Goal: Task Accomplishment & Management: Contribute content

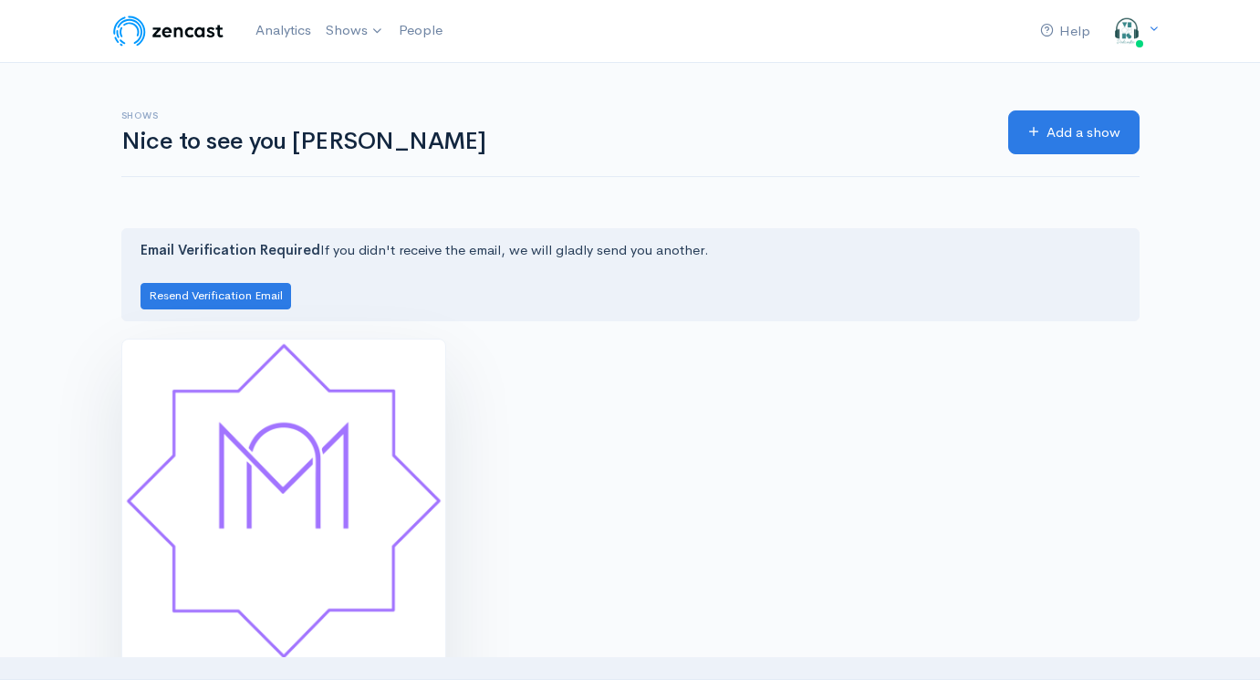
click at [291, 388] on img at bounding box center [283, 500] width 323 height 323
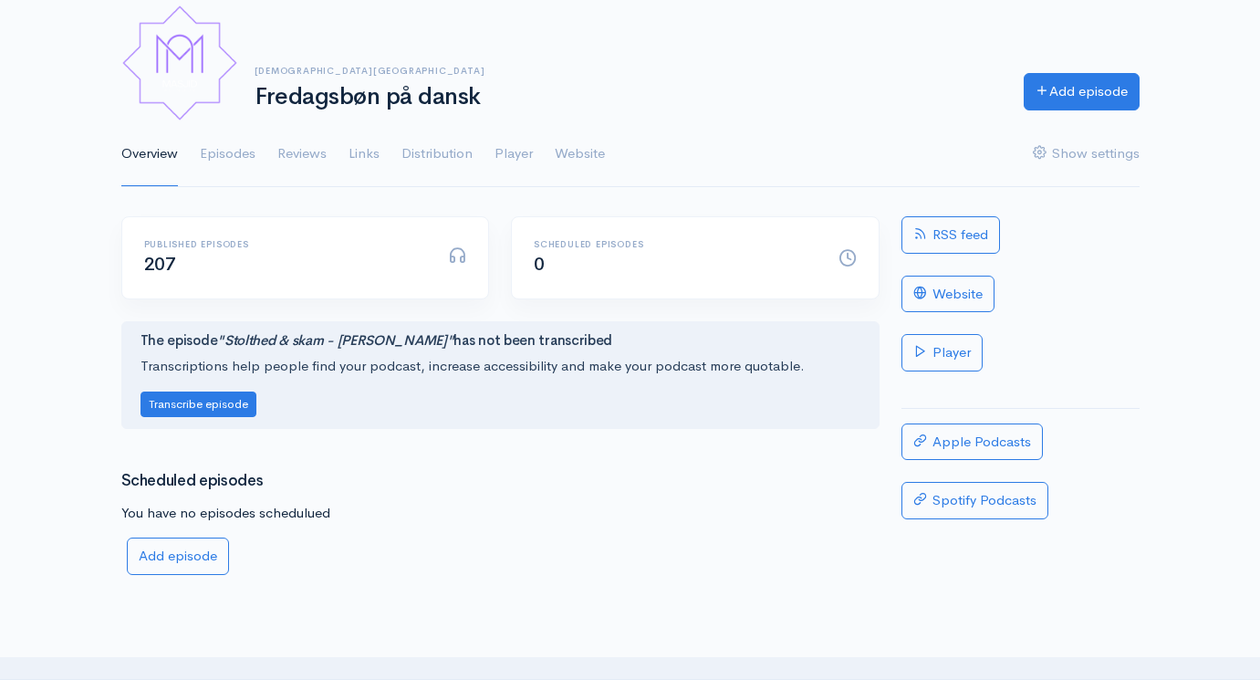
scroll to position [116, 0]
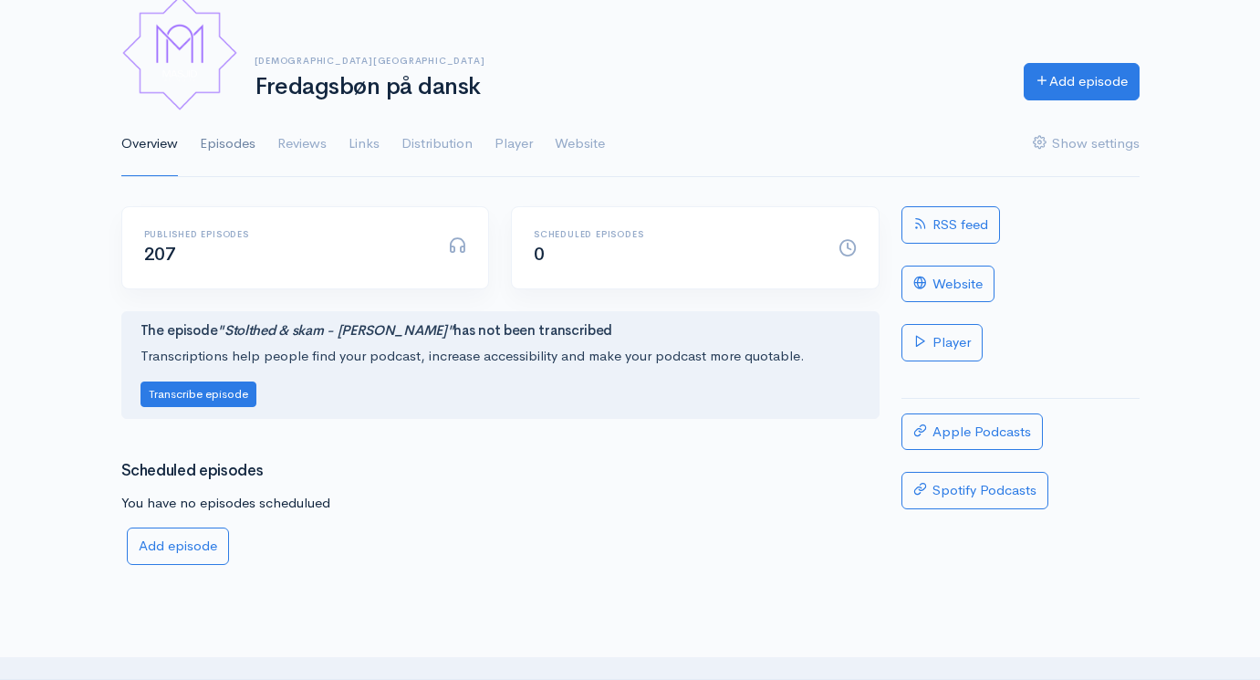
click at [244, 143] on link "Episodes" at bounding box center [228, 144] width 56 height 66
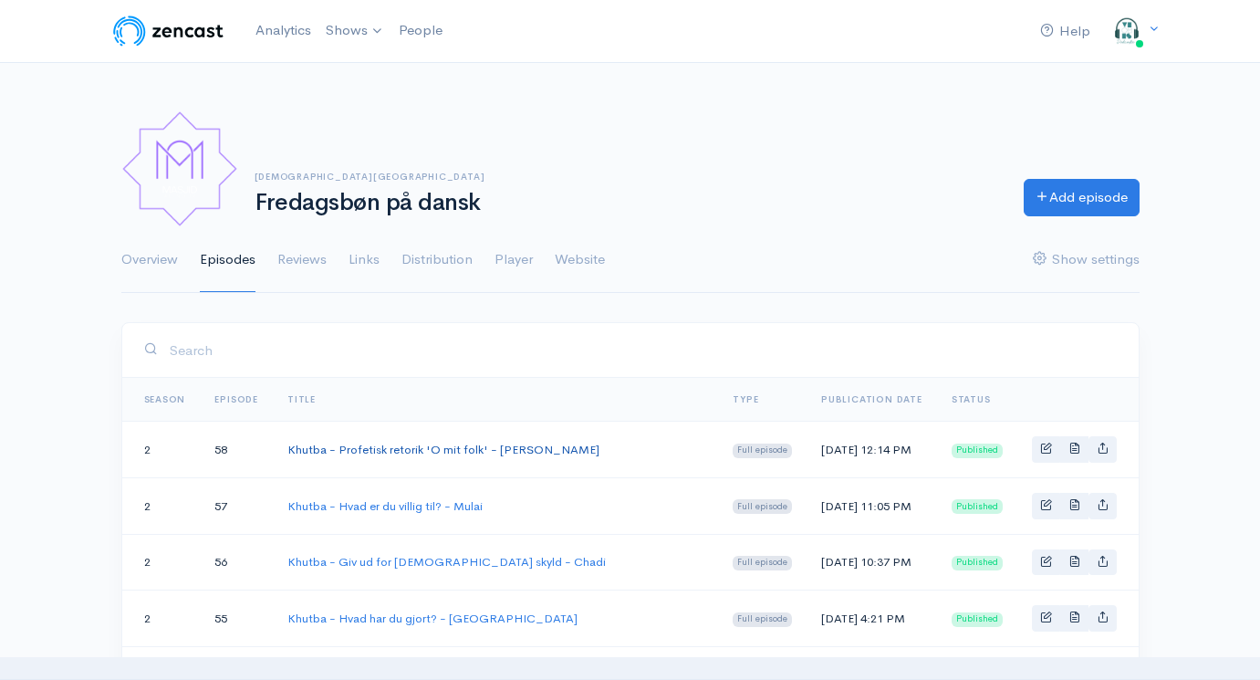
click at [468, 447] on link "Khutba - Profetisk retorik 'O mit folk' - [PERSON_NAME]" at bounding box center [443, 450] width 312 height 16
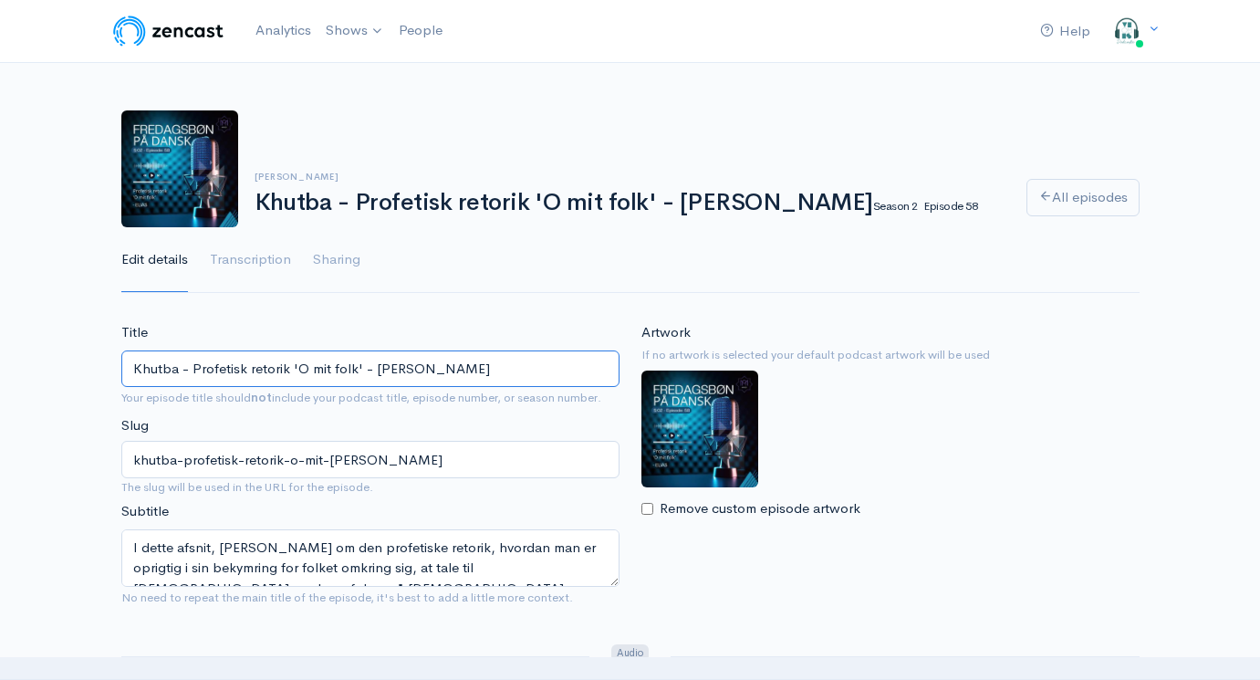
click at [429, 364] on input "Khutba - Profetisk retorik 'O mit folk' - [PERSON_NAME]" at bounding box center [370, 368] width 498 height 37
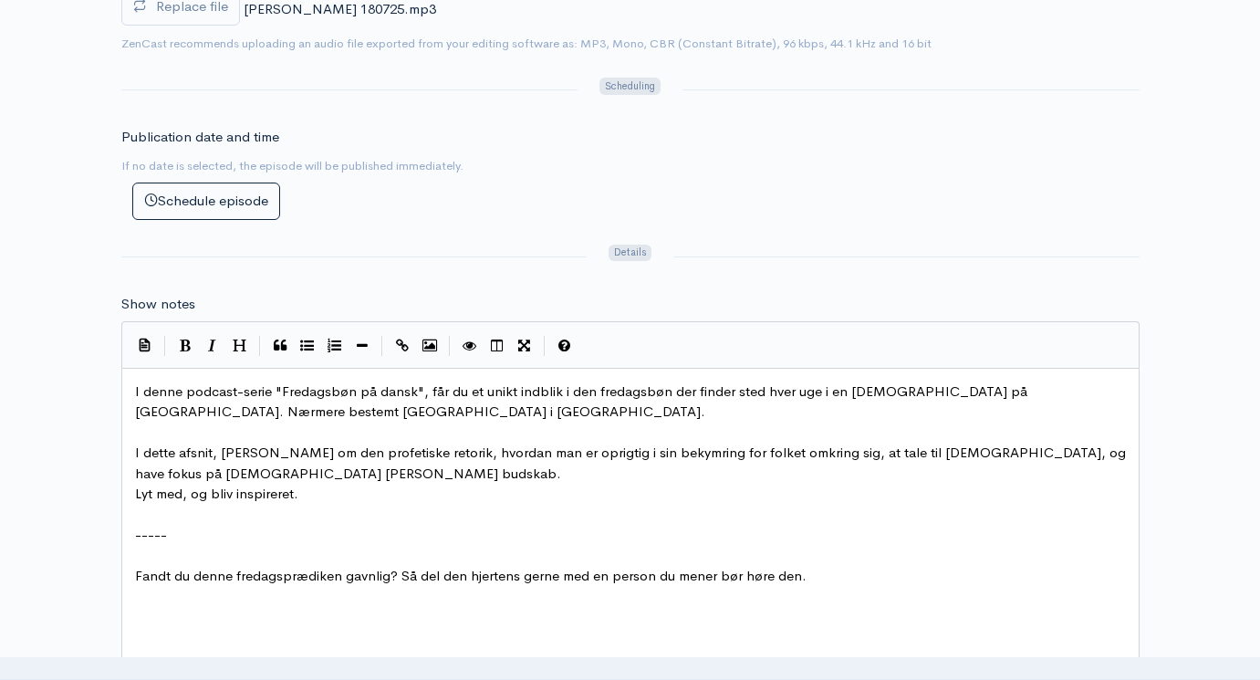
scroll to position [9, 0]
click at [609, 443] on pre "I dette afsnit, taler Elias om den profetiske retorik, hvordan man er oprigtig …" at bounding box center [630, 462] width 998 height 41
type textarea "I denne podcast-serie "Fredagsbøn på dansk", får du et unikt indblik i den fred…"
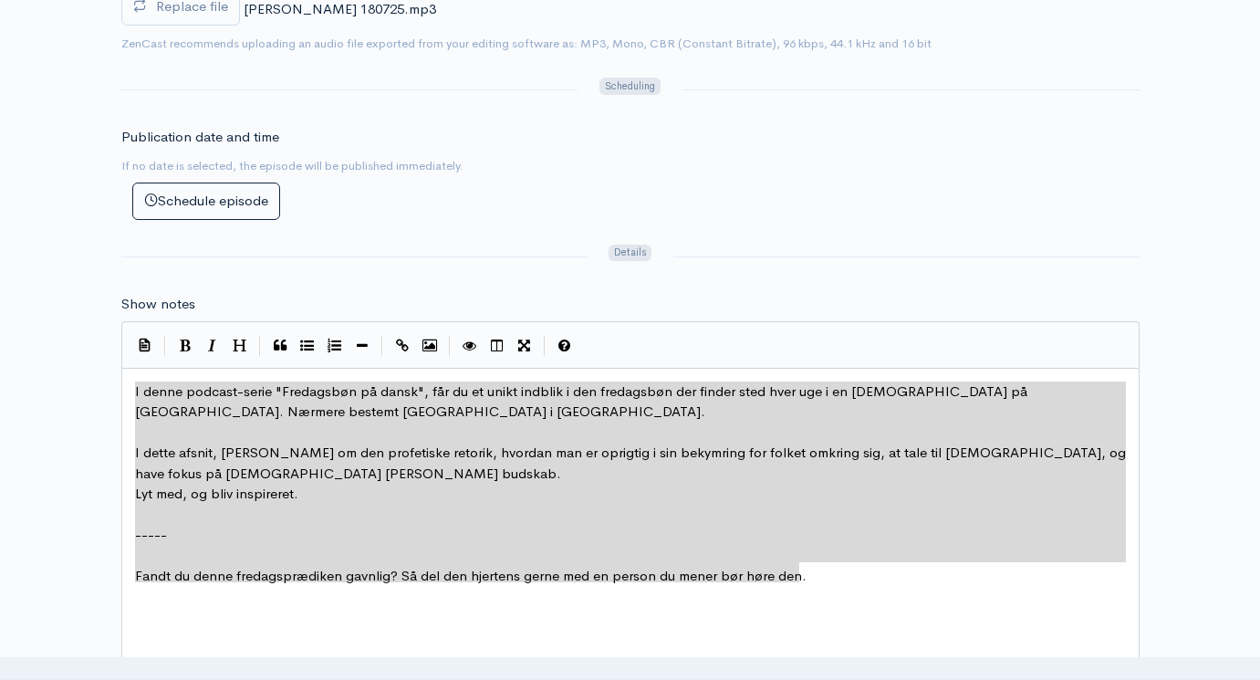
scroll to position [9, 664]
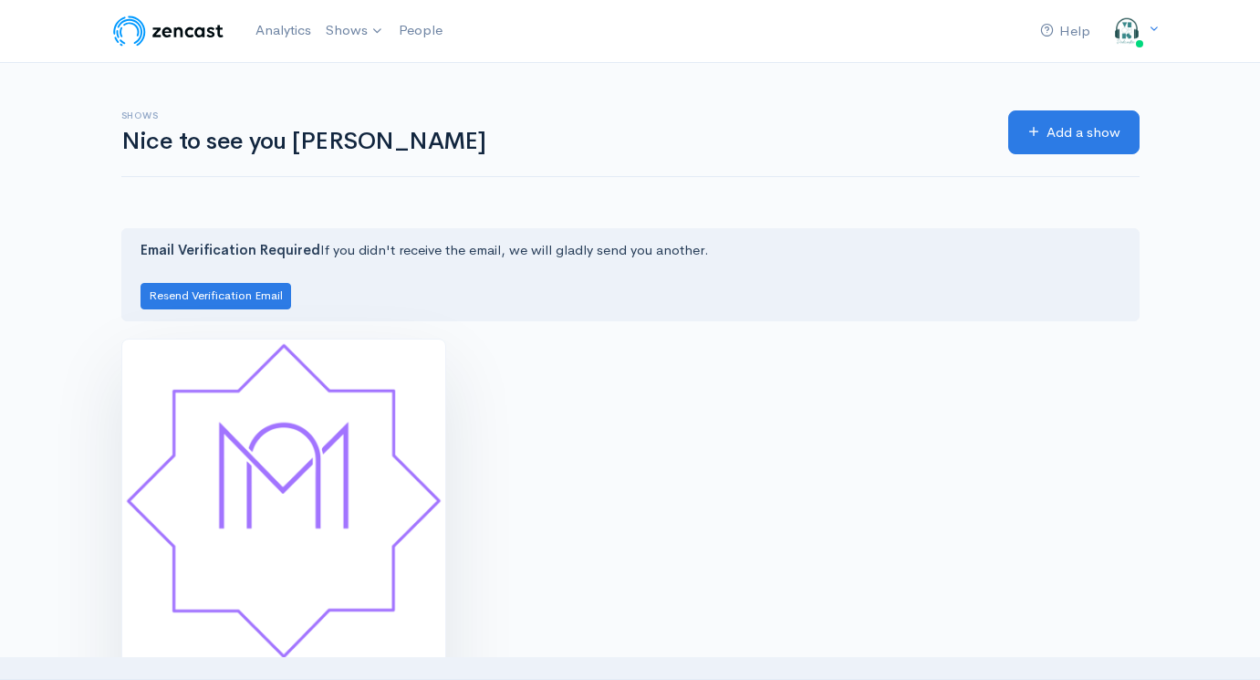
click at [371, 526] on img at bounding box center [283, 500] width 323 height 323
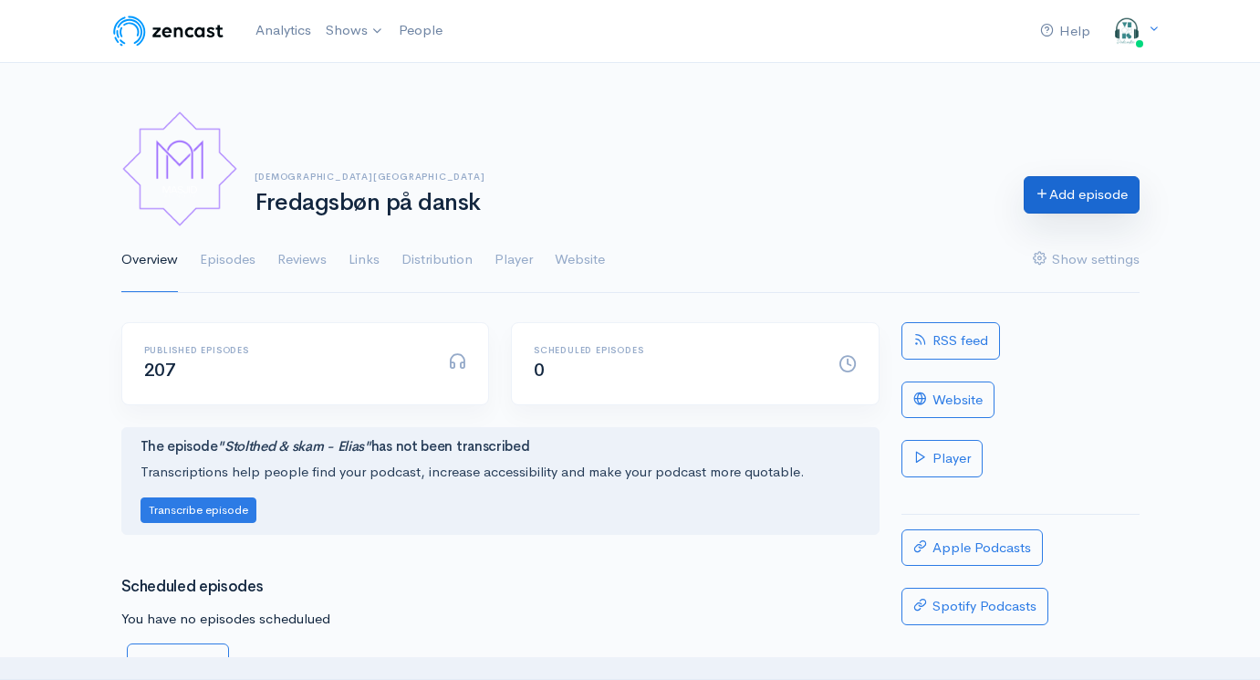
click at [1085, 196] on link "Add episode" at bounding box center [1082, 194] width 116 height 37
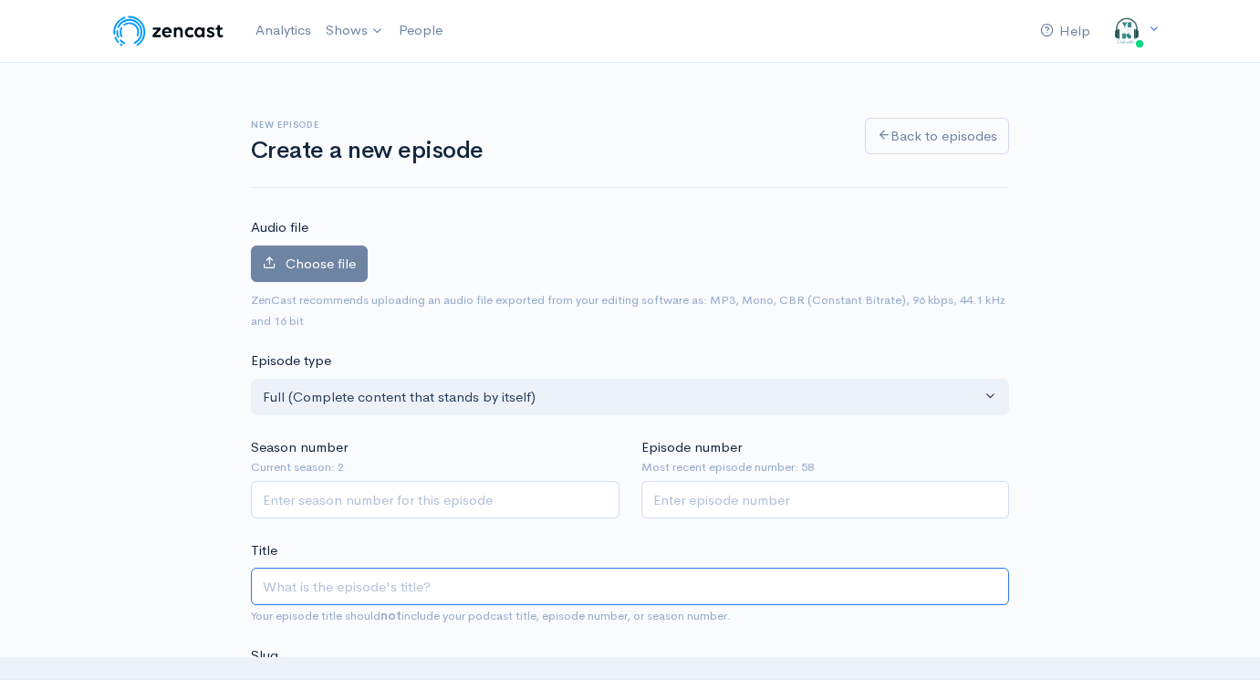
click at [362, 596] on input "Title" at bounding box center [630, 585] width 758 height 37
paste input "Khutba - Profetisk retorik 'O mit folk' - [PERSON_NAME]"
type input "Khutba - Profetisk retorik 'O mit folk' - [PERSON_NAME]"
type input "khutba-profetisk-retorik-o-mit-folk-elias"
drag, startPoint x: 562, startPoint y: 579, endPoint x: 584, endPoint y: 579, distance: 21.9
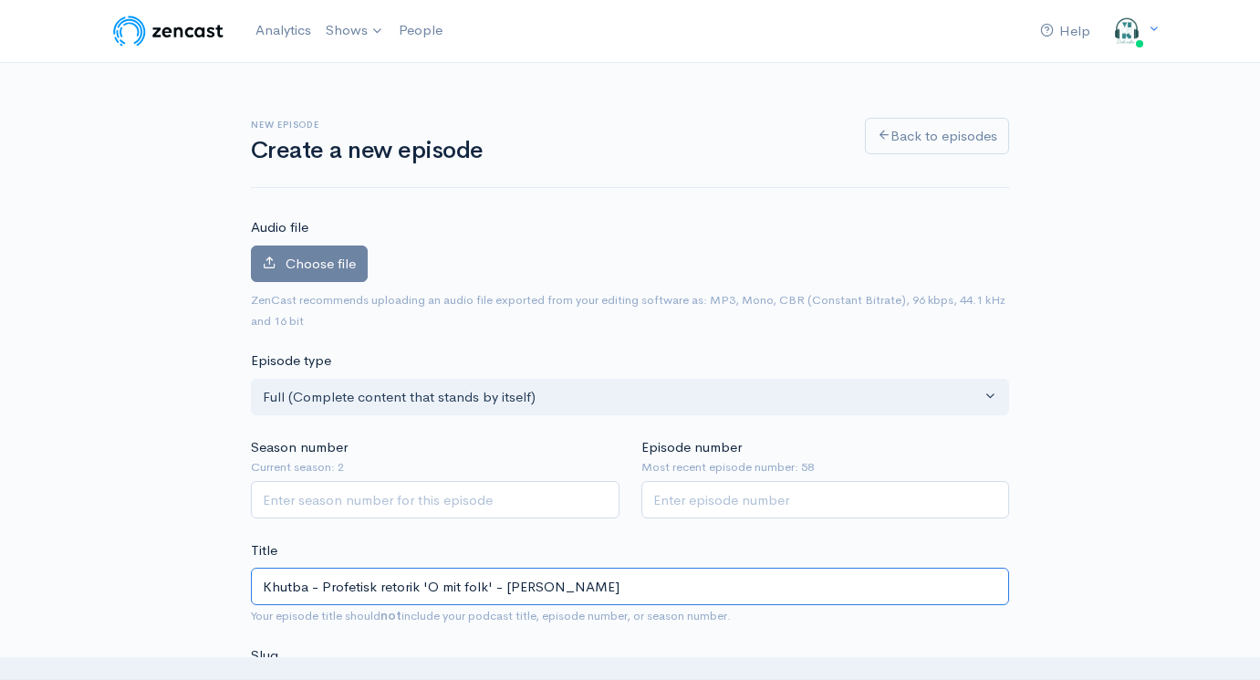
click at [584, 579] on input "Khutba - Profetisk retorik 'O mit folk' - [PERSON_NAME]" at bounding box center [630, 585] width 758 height 37
type input "Khutba - Profetisk retorik 'O mit folk' - Emi"
type input "khutba-profetisk-retorik-o-mit-folk-emi"
type input "Khutba - Profetisk retorik 'O mit folk' - Emir"
type input "khutba-profetisk-retorik-o-mit-folk-emir"
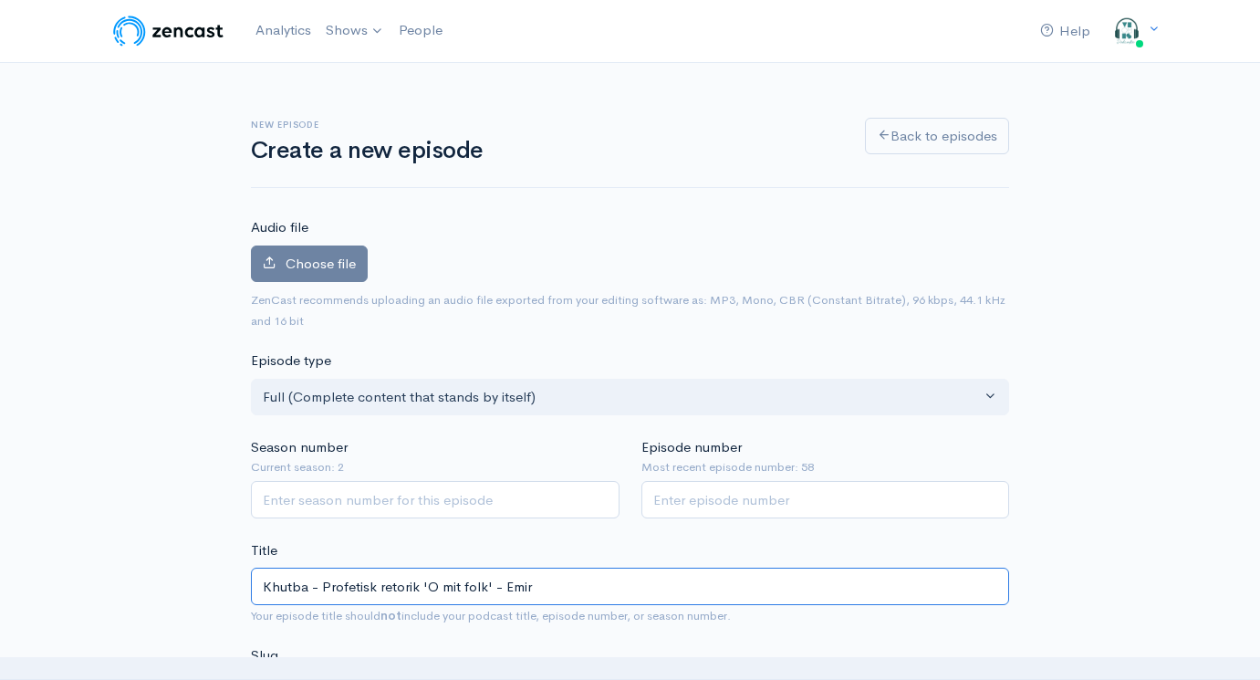
type input "Khutba - Profetisk retorik 'O mit folk' - Emir"
click at [323, 242] on div "Audio file Choose file 0 ZenCast recommends uploading an audio file exported fr…" at bounding box center [630, 273] width 758 height 113
click at [336, 260] on span "Choose file" at bounding box center [321, 263] width 70 height 17
click at [0, 0] on input "Choose file" at bounding box center [0, 0] width 0 height 0
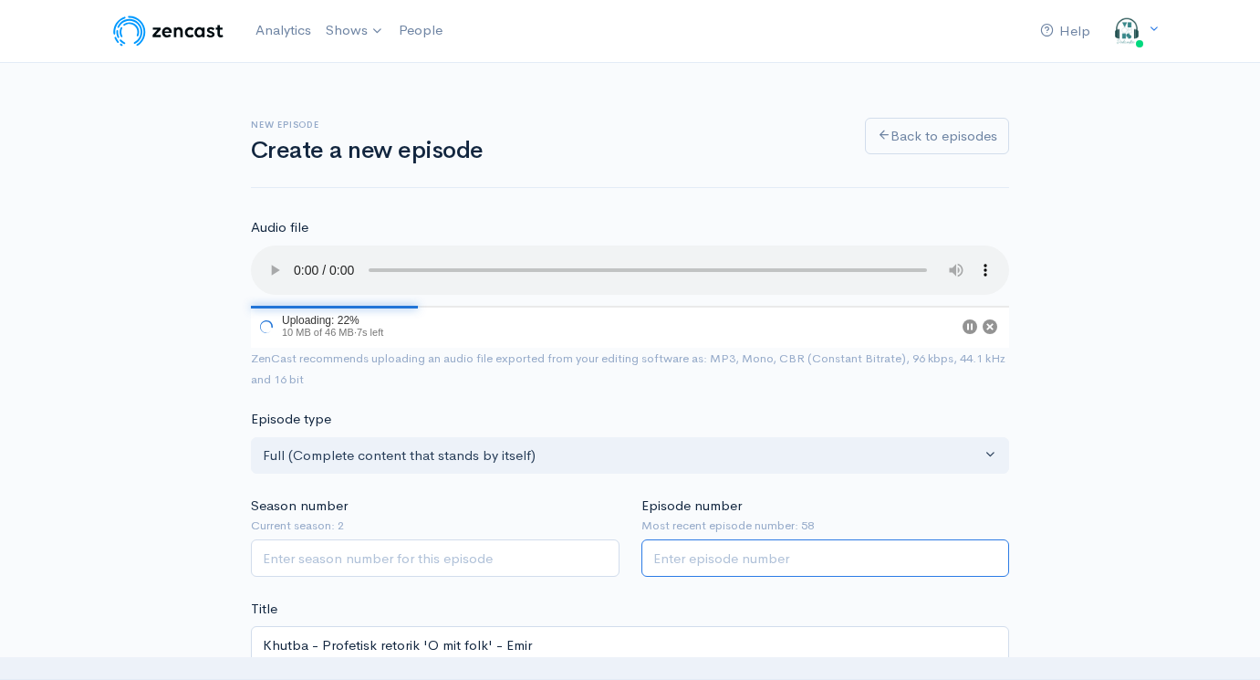
click at [712, 551] on input "Episode number" at bounding box center [825, 557] width 369 height 37
type input "59"
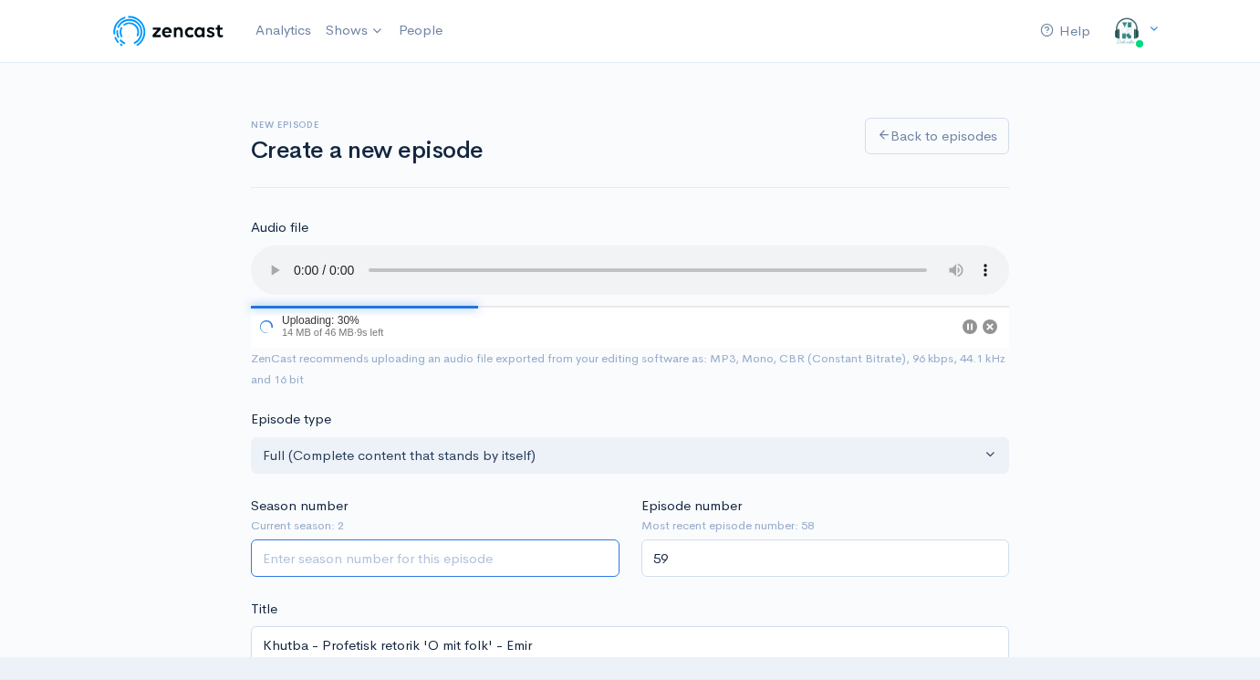
click at [317, 539] on input "Season number" at bounding box center [435, 557] width 369 height 37
type input "1"
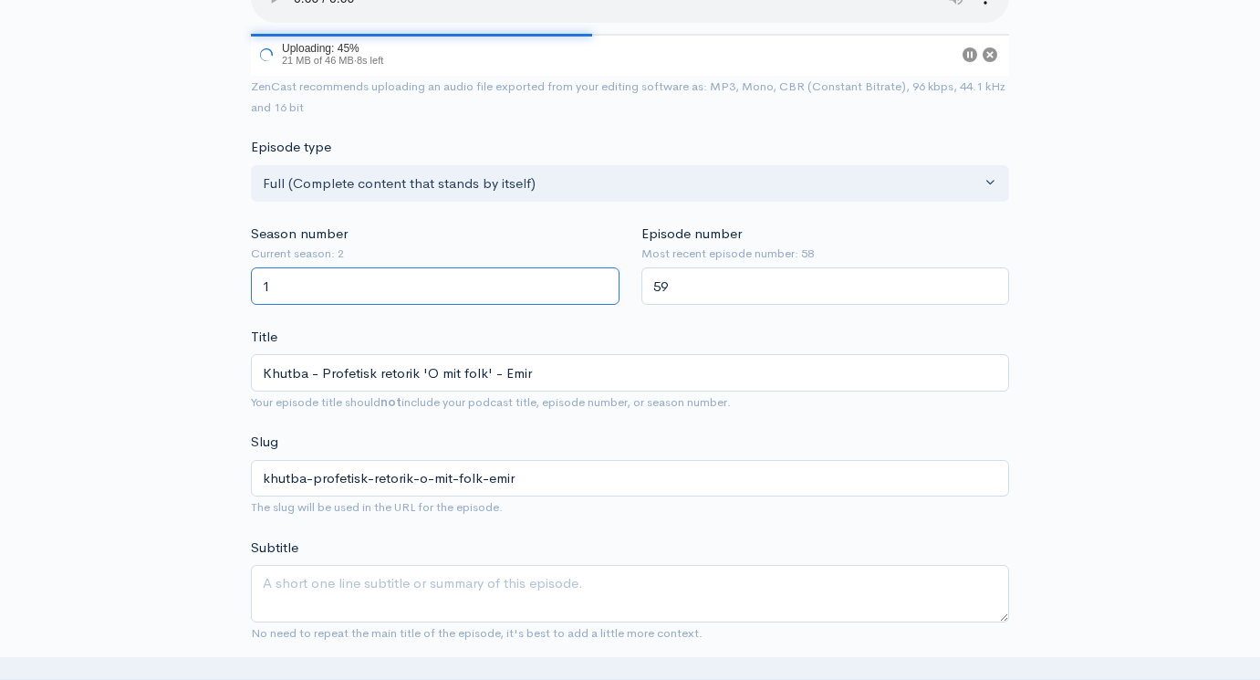
scroll to position [153, 0]
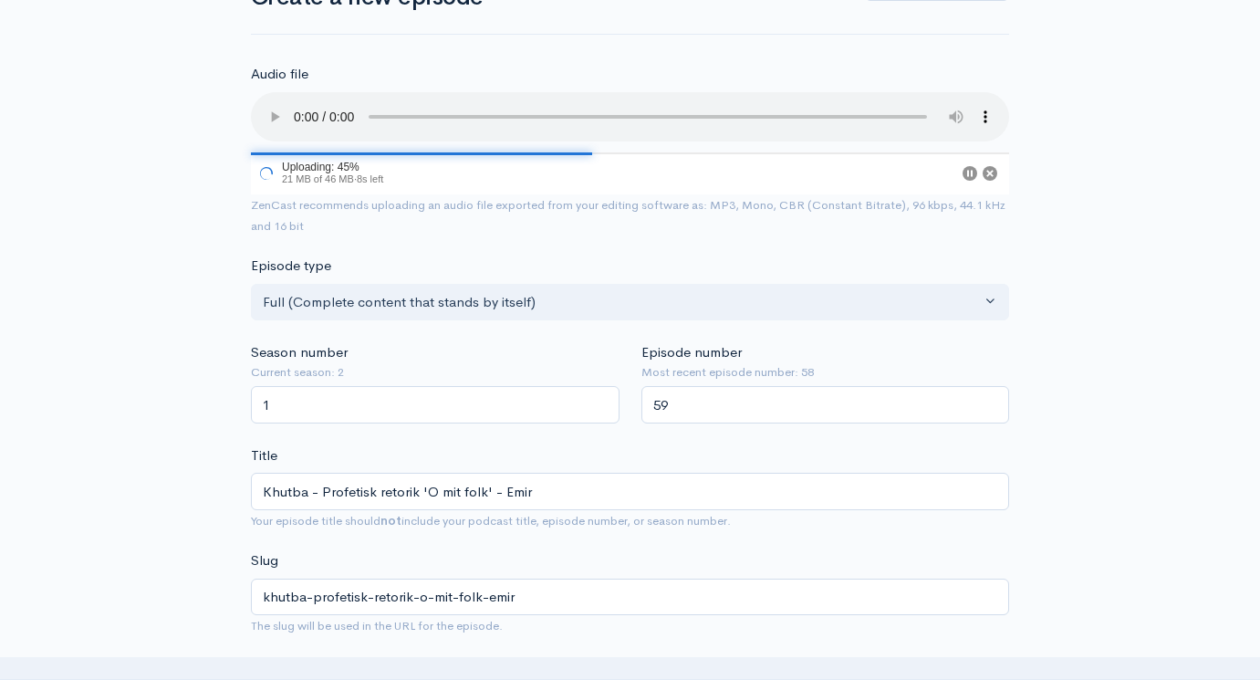
click at [301, 100] on audio at bounding box center [630, 116] width 758 height 49
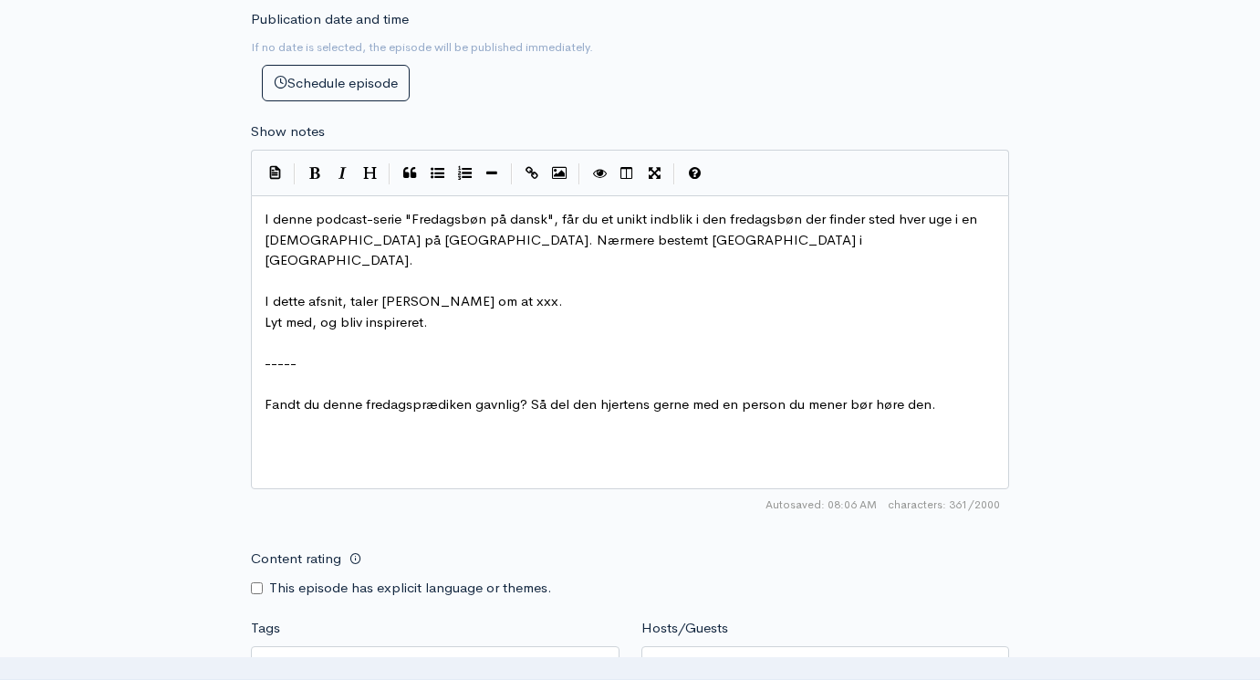
scroll to position [927, 0]
click at [555, 375] on div "xxxxxxxxxx I denne podcast-serie "Fredagsbøn på dansk", får du et unikt indblik…" at bounding box center [653, 363] width 784 height 319
type textarea "I denne podcast-serie "Fredagsbøn på dansk", får du et unikt indblik i den fred…"
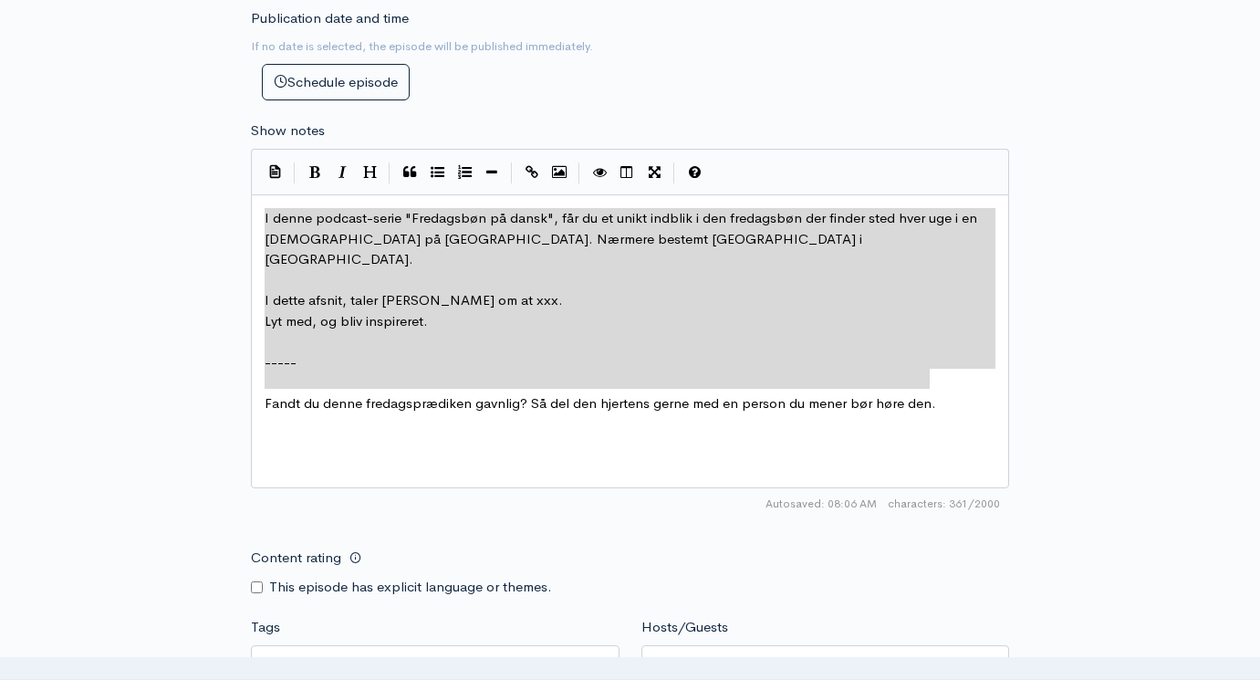
paste textarea
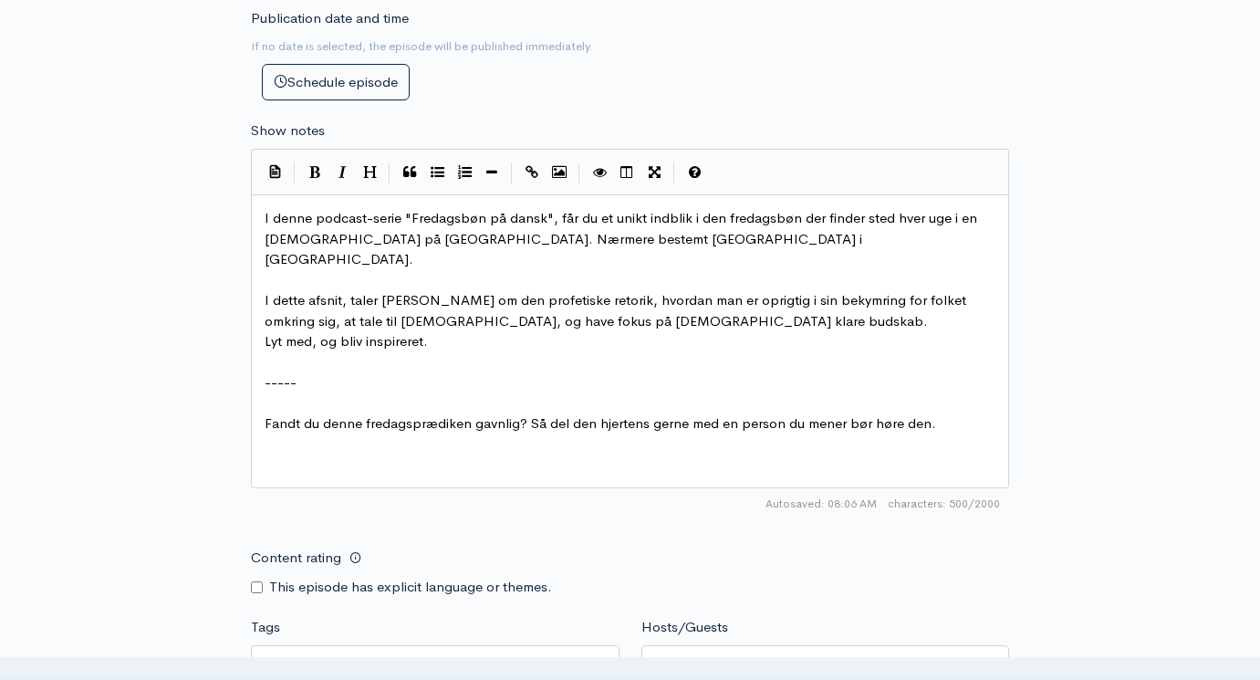
click at [393, 291] on span "I dette afsnit, taler Elias om den profetiske retorik, hvordan man er oprigtig …" at bounding box center [617, 310] width 705 height 38
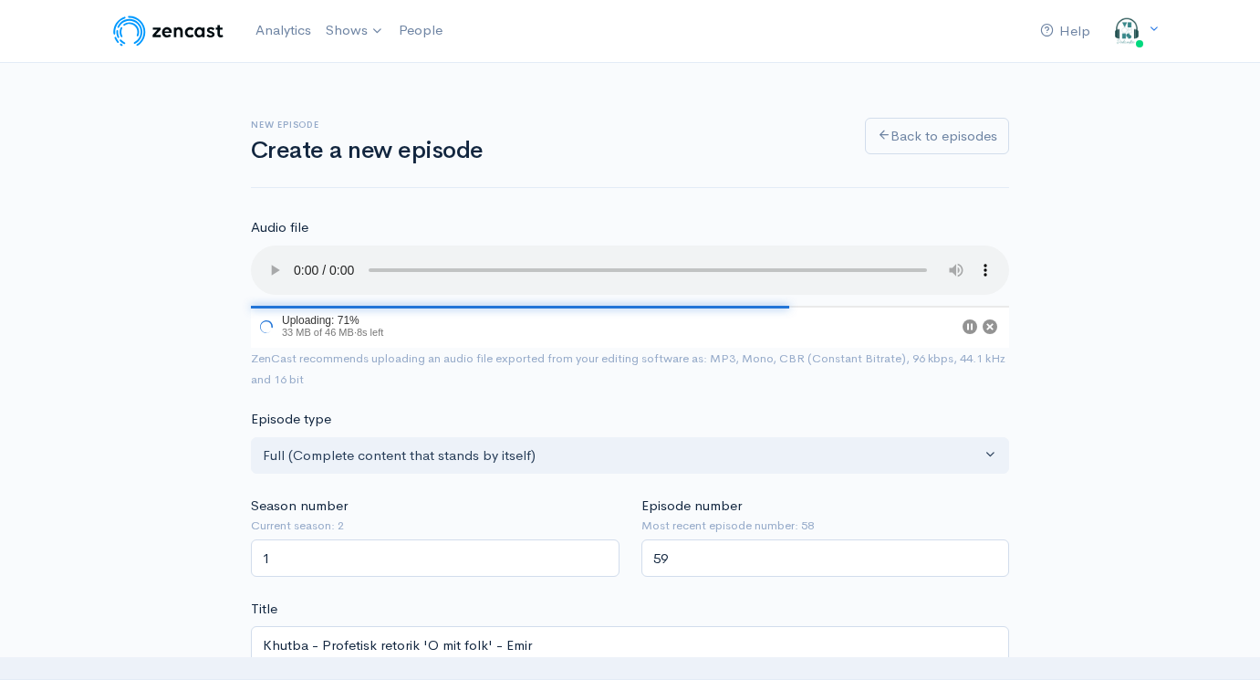
scroll to position [0, 0]
type textarea "Emir"
click at [323, 249] on audio at bounding box center [630, 269] width 758 height 49
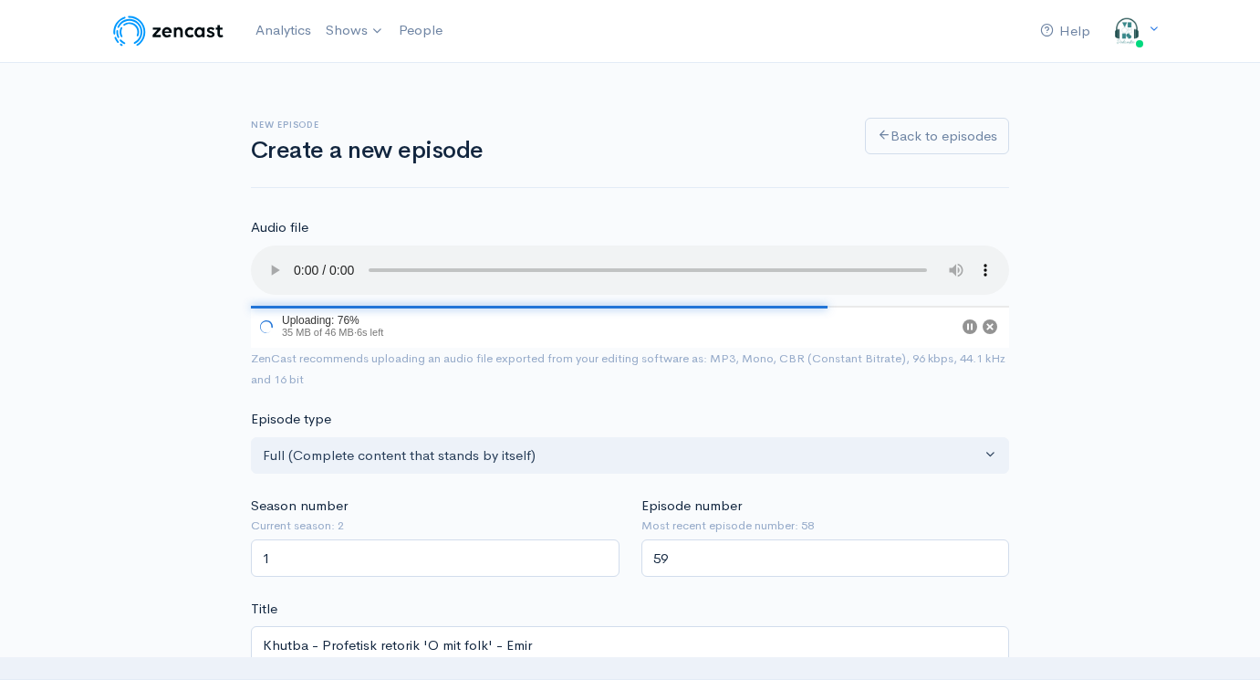
click at [323, 249] on audio at bounding box center [630, 269] width 758 height 49
click at [320, 262] on audio at bounding box center [630, 269] width 758 height 49
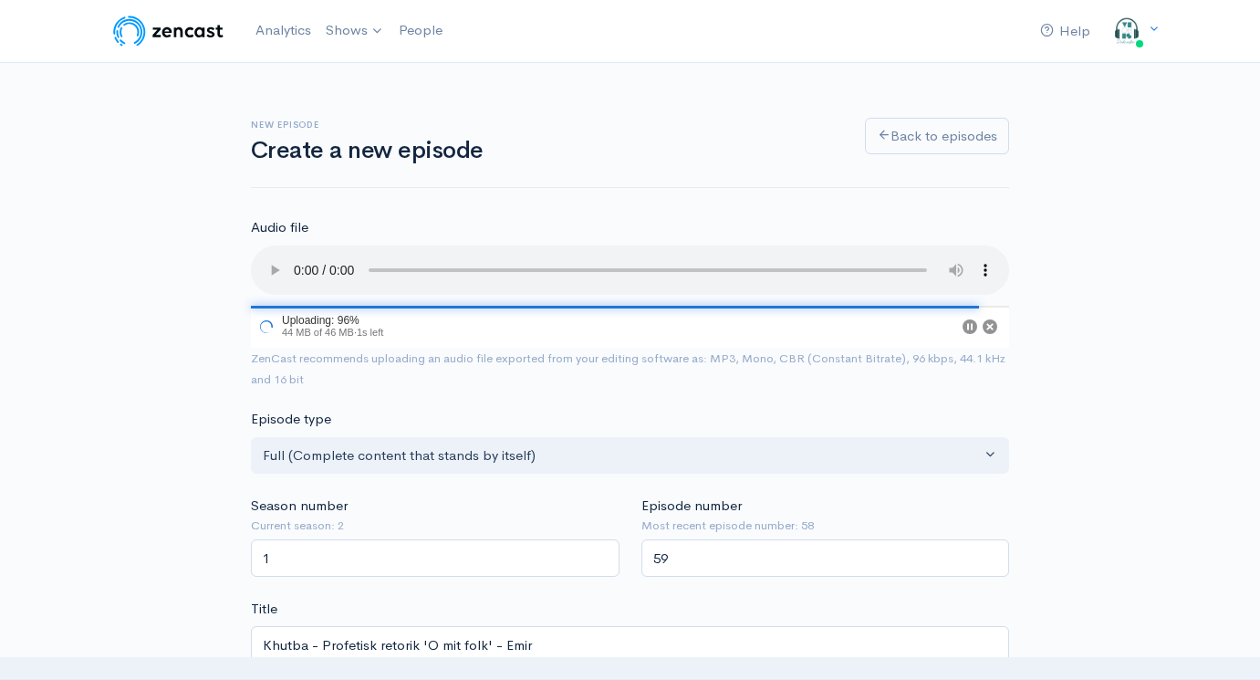
click at [320, 262] on audio at bounding box center [630, 269] width 758 height 49
click at [302, 265] on audio at bounding box center [630, 269] width 758 height 49
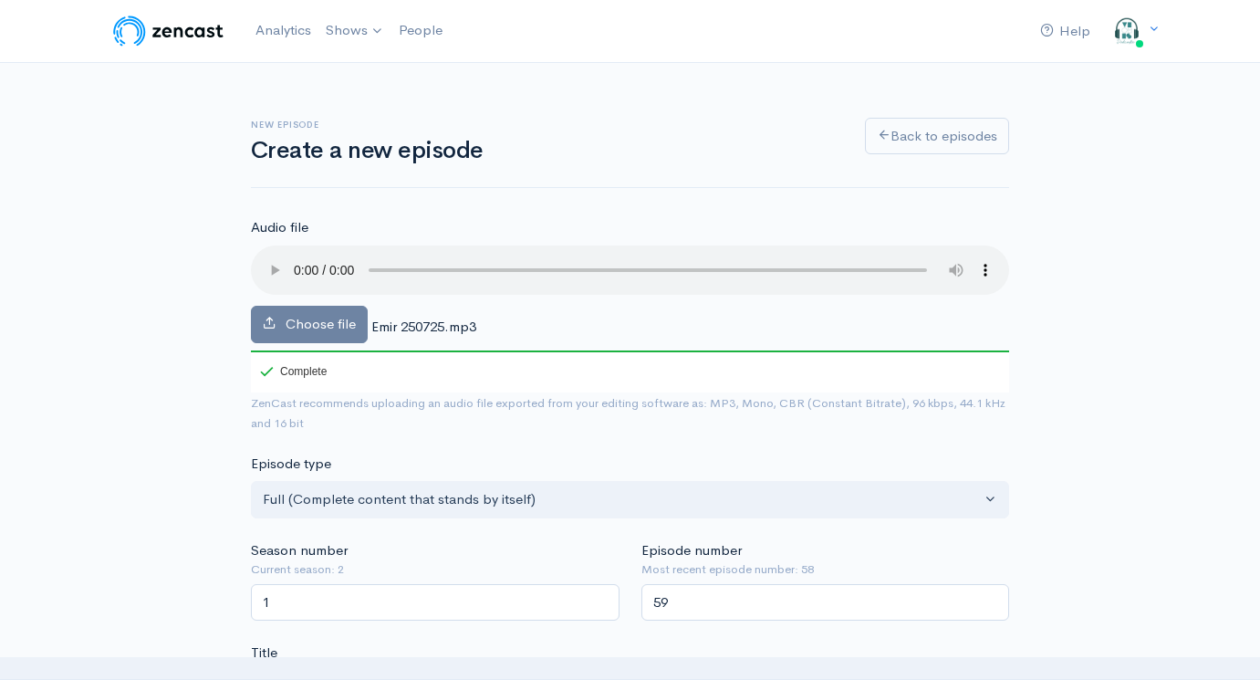
click at [297, 258] on audio at bounding box center [630, 269] width 758 height 49
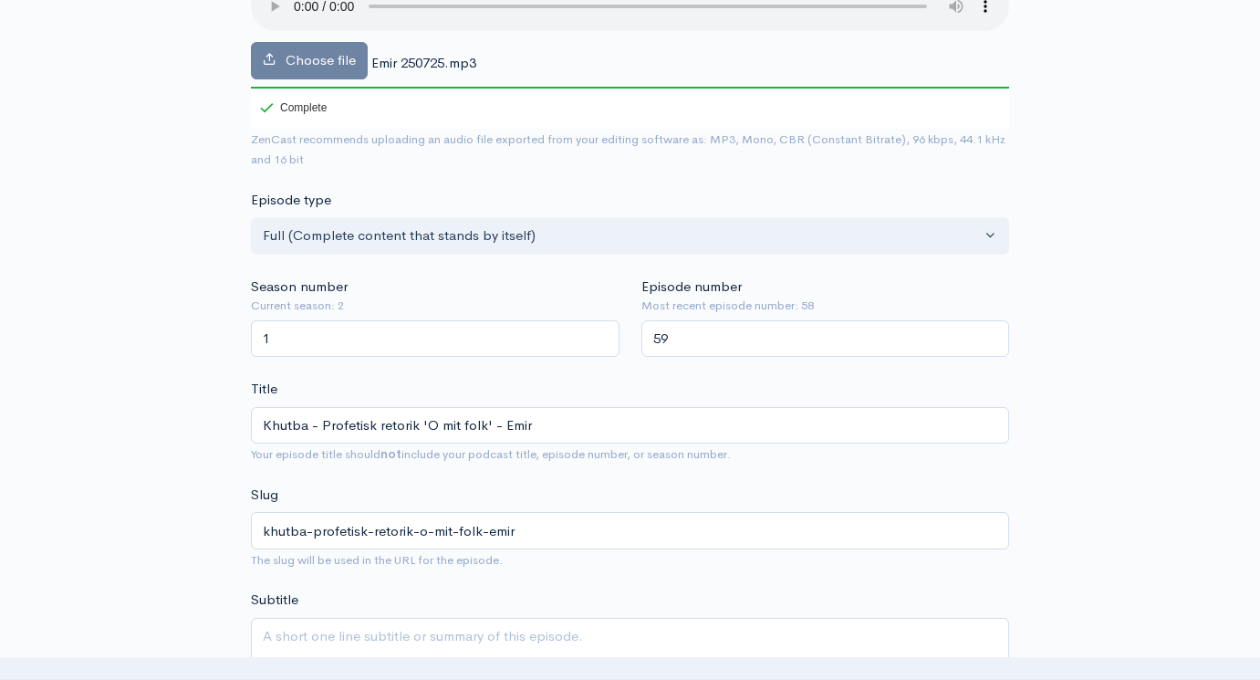
scroll to position [269, 0]
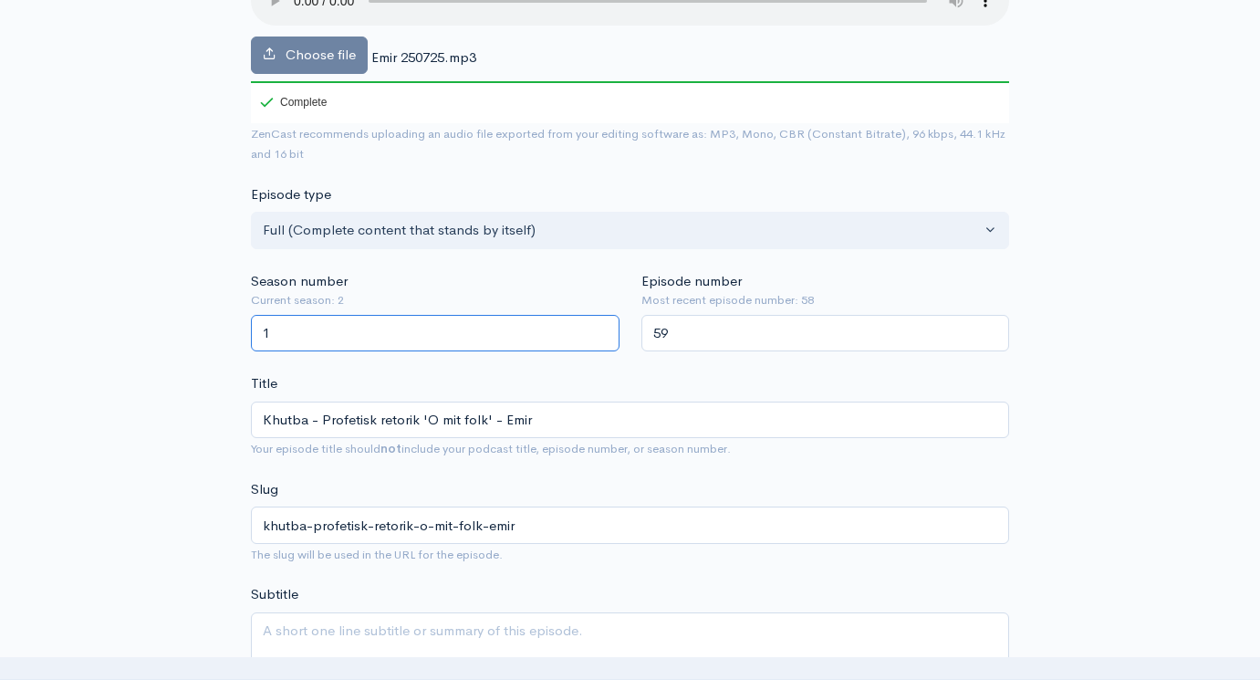
drag, startPoint x: 333, startPoint y: 297, endPoint x: 133, endPoint y: 269, distance: 201.8
type input "2"
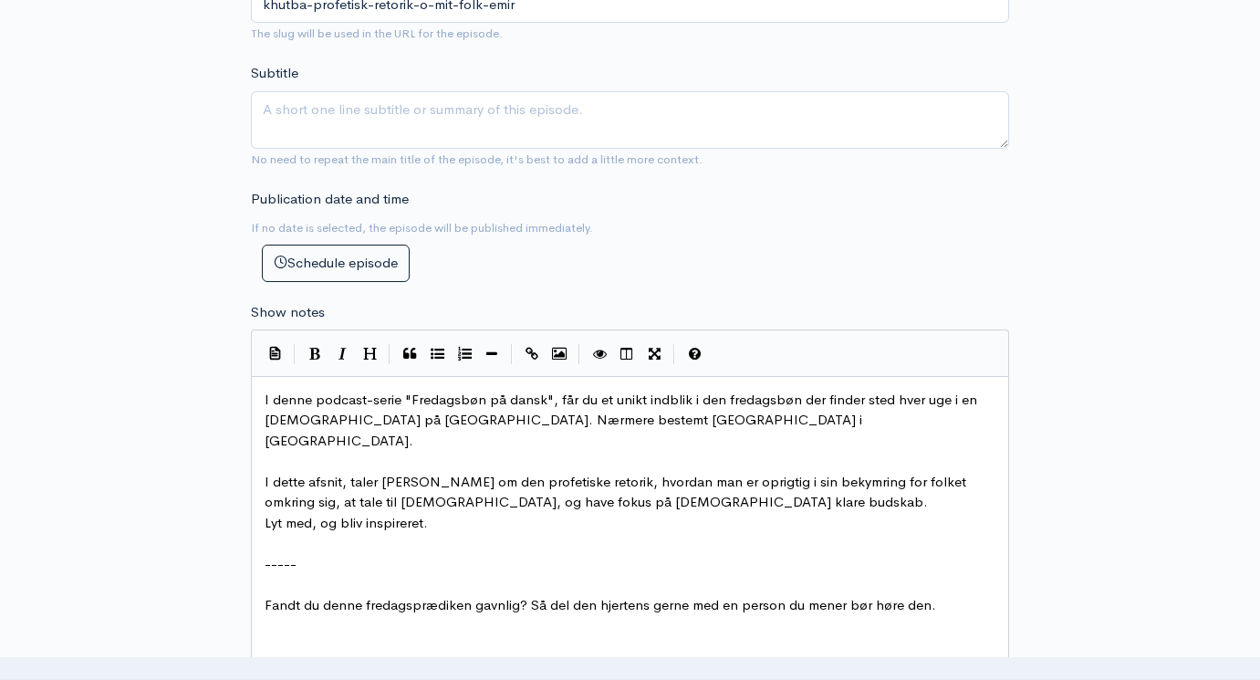
scroll to position [792, 0]
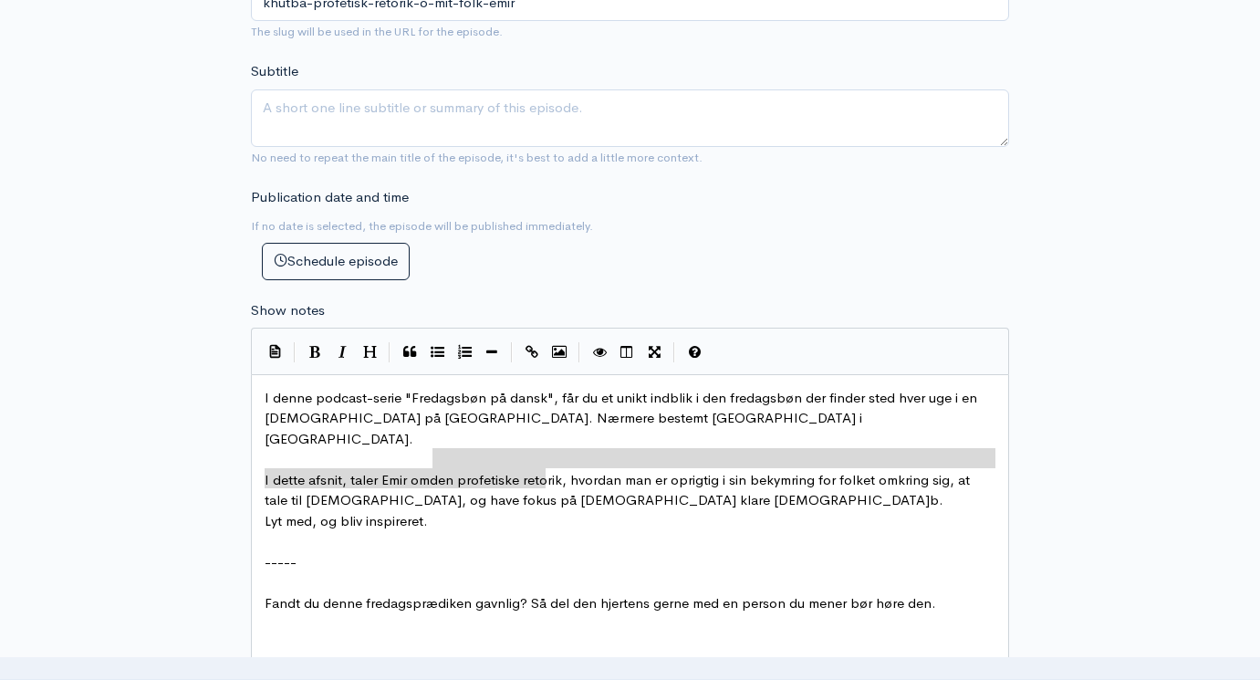
type textarea "den profetiske retorik, hvordan man er oprigtig i sin bekymring for folket omkr…"
drag, startPoint x: 434, startPoint y: 425, endPoint x: 549, endPoint y: 440, distance: 115.9
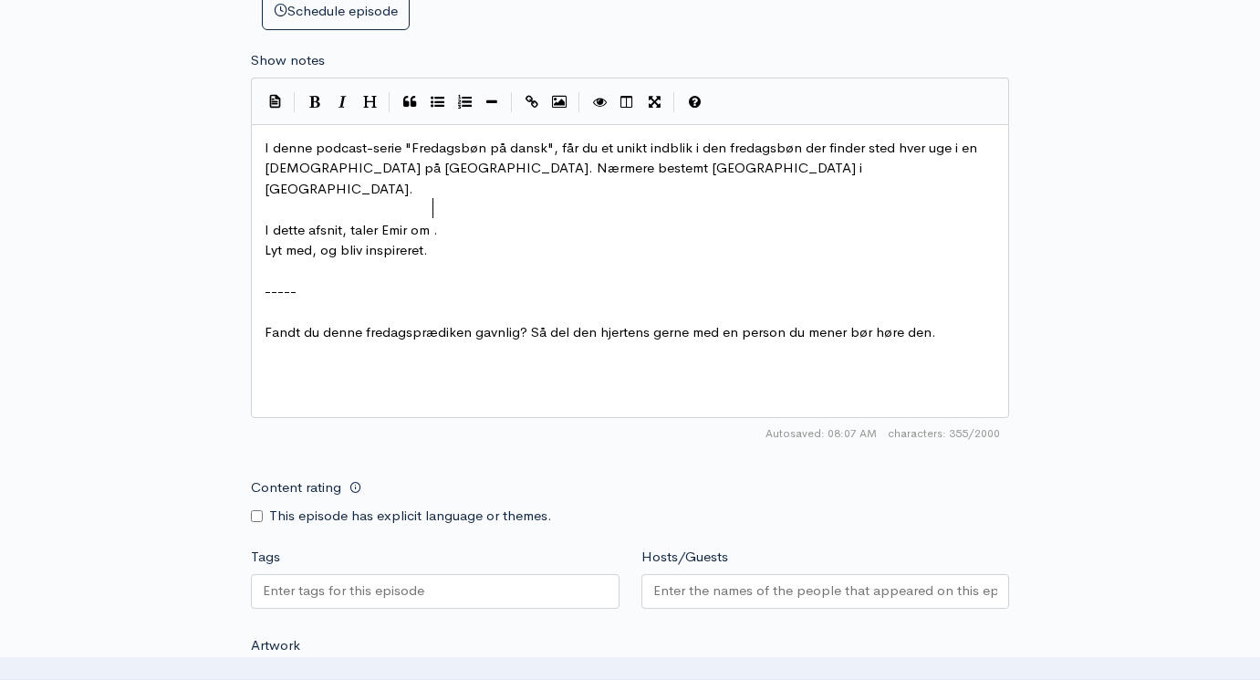
scroll to position [1183, 0]
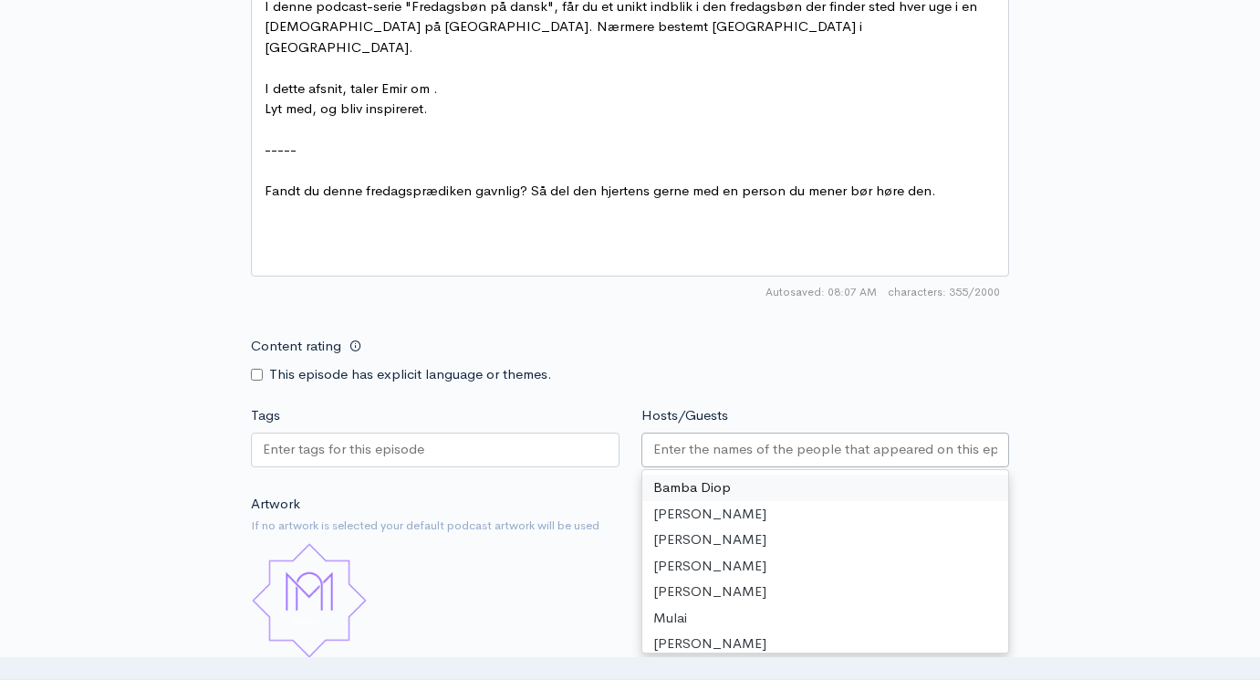
click at [721, 439] on input "Hosts/Guests" at bounding box center [825, 449] width 345 height 21
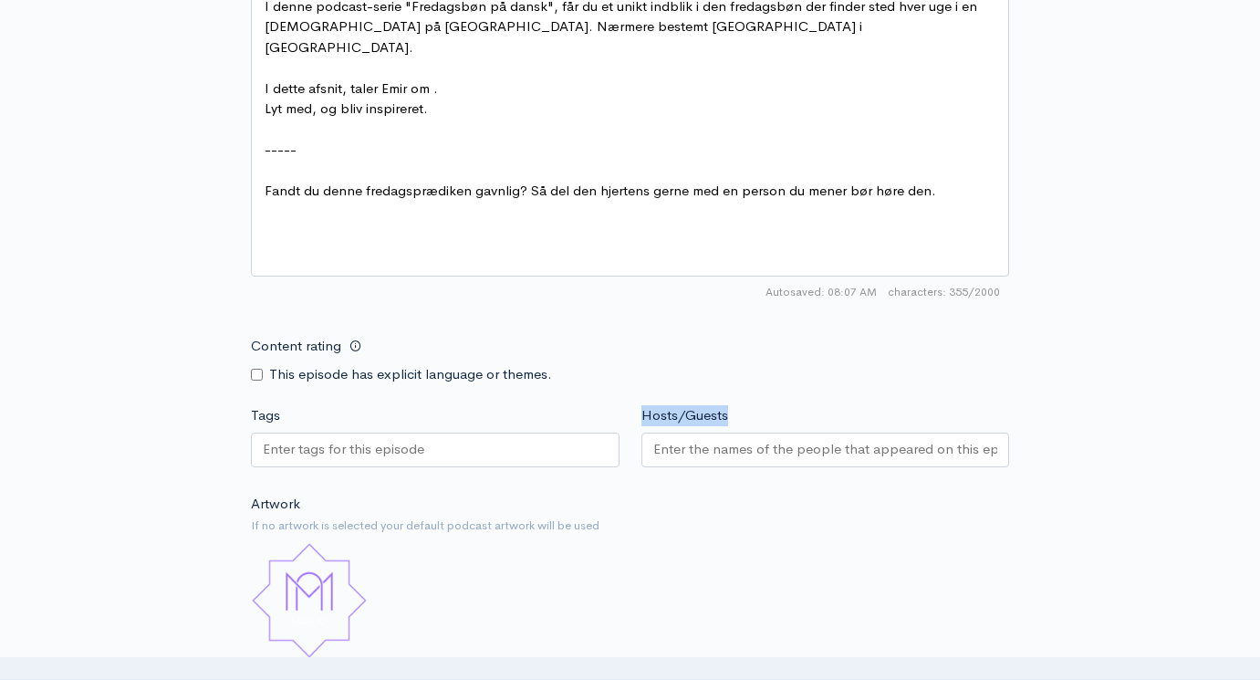
drag, startPoint x: 742, startPoint y: 382, endPoint x: 643, endPoint y: 382, distance: 98.5
click at [643, 405] on div "Hosts/Guests Bamba Diop Abbas Ali Qayyum Niels Mikkelsen Karim Mahmoud Elias Mu…" at bounding box center [825, 439] width 390 height 68
click at [713, 439] on input "Hosts/Guests" at bounding box center [825, 449] width 345 height 21
click at [576, 516] on div "Artwork If no artwork is selected your default podcast artwork will be used Cho…" at bounding box center [630, 606] width 758 height 224
click at [742, 439] on input "Hosts/Guests" at bounding box center [825, 449] width 345 height 21
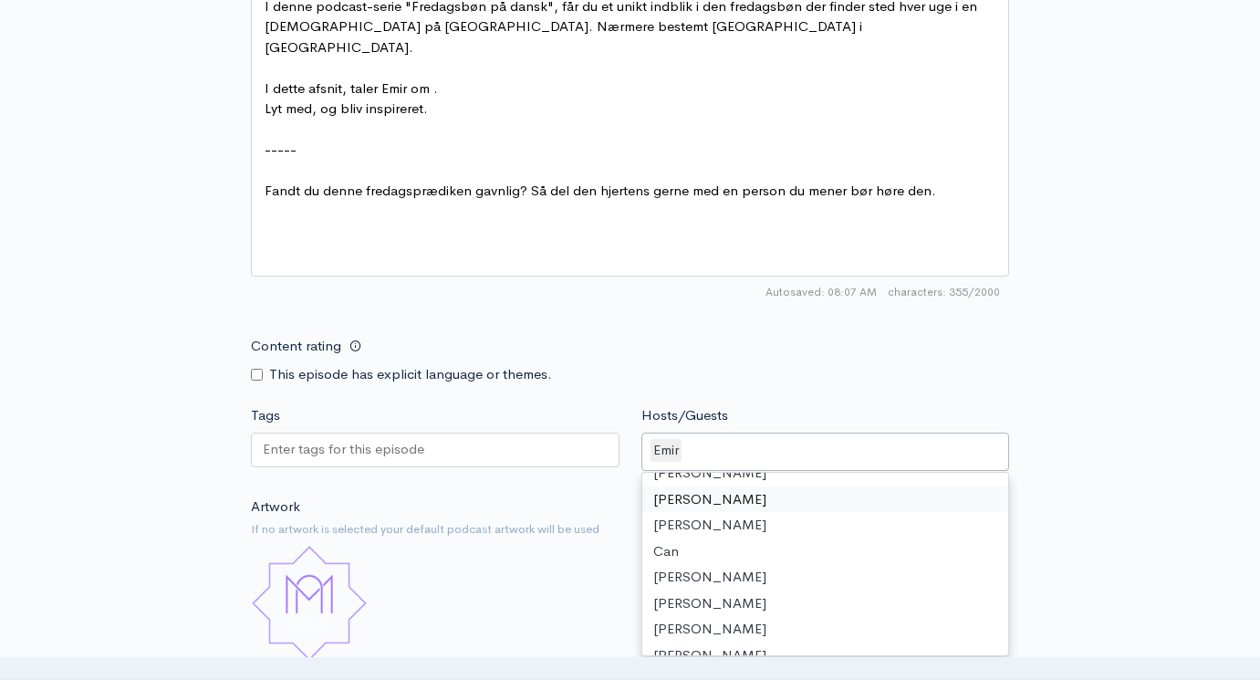
scroll to position [796, 0]
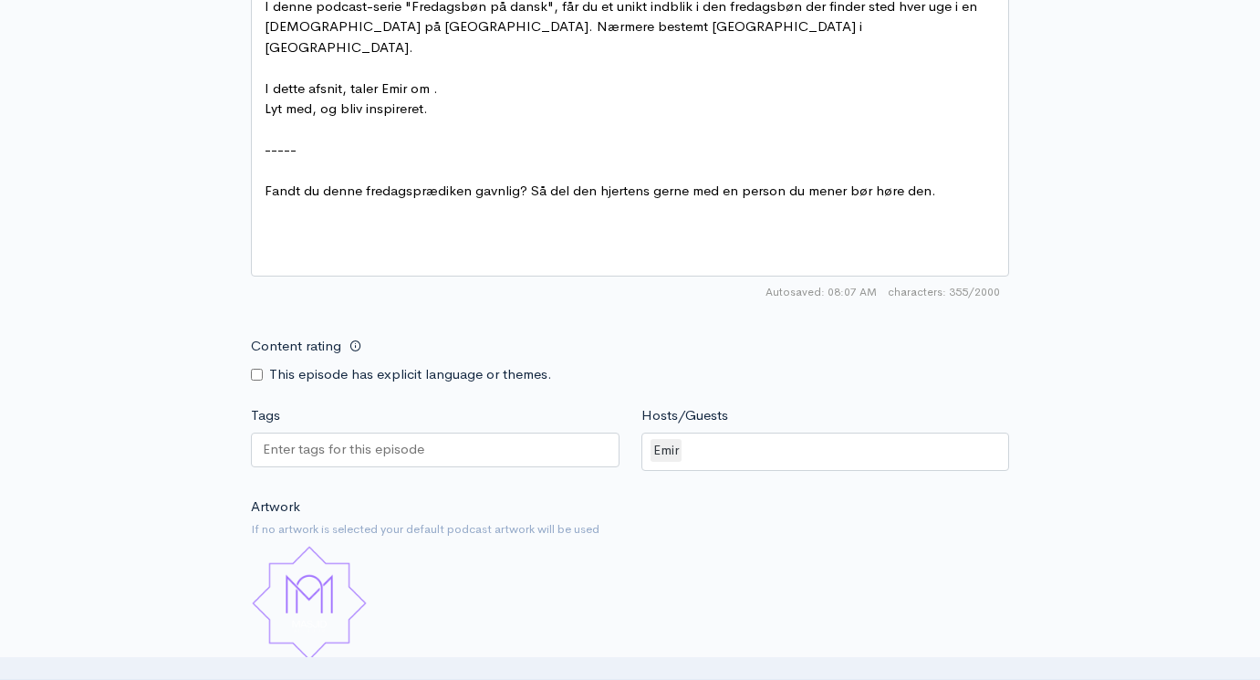
click at [491, 432] on div at bounding box center [435, 449] width 369 height 35
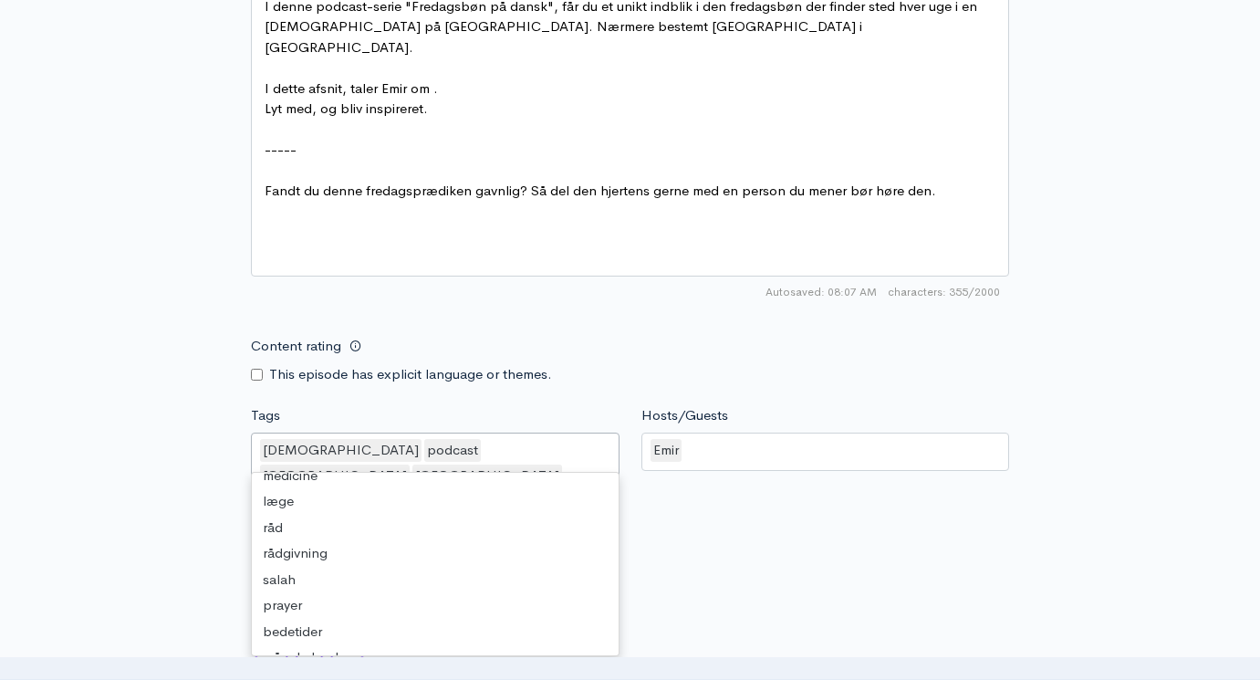
scroll to position [146, 0]
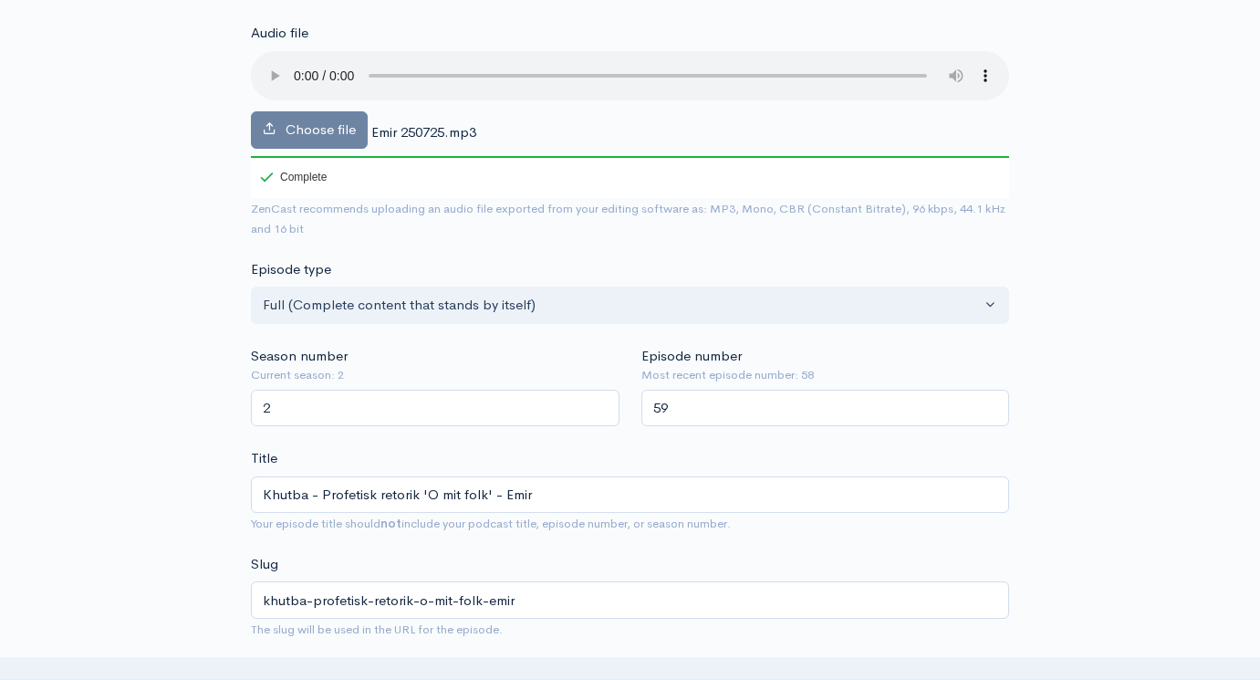
scroll to position [196, 0]
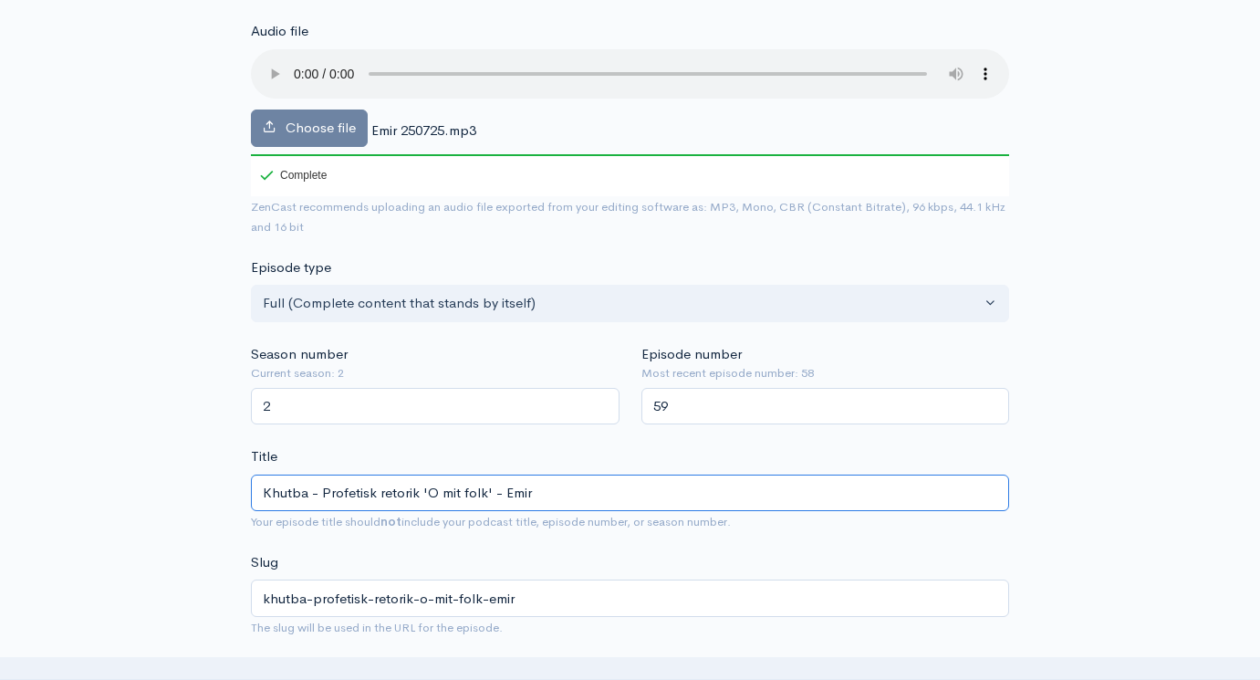
drag, startPoint x: 490, startPoint y: 461, endPoint x: 323, endPoint y: 466, distance: 167.0
click at [323, 474] on input "Khutba - Profetisk retorik 'O mit folk' - Emir" at bounding box center [630, 492] width 758 height 37
type input "Khutba - F - Emir"
type input "khutba-f-emir"
type input "Khutba - Fæ - Emir"
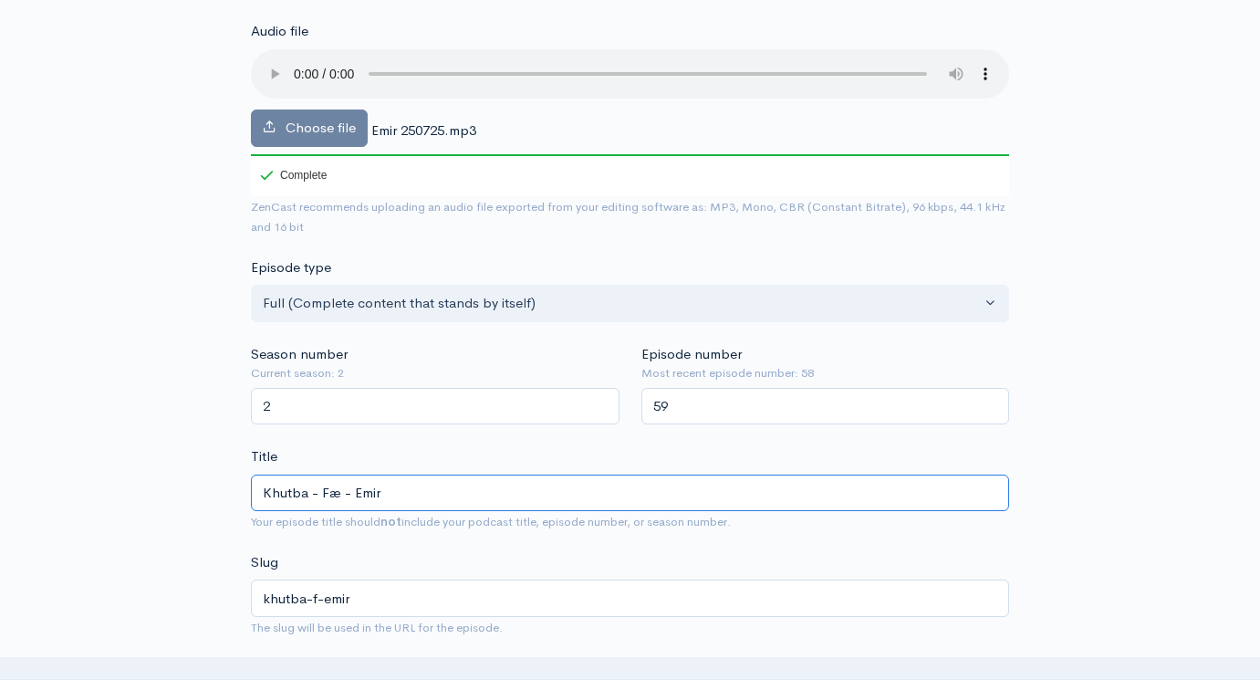
type input "khutba-fae-emir"
type input "Khutba - Fæl - Emir"
type input "khutba-fael-emir"
type input "Khutba - Fæll - Emir"
type input "khutba-faell-emir"
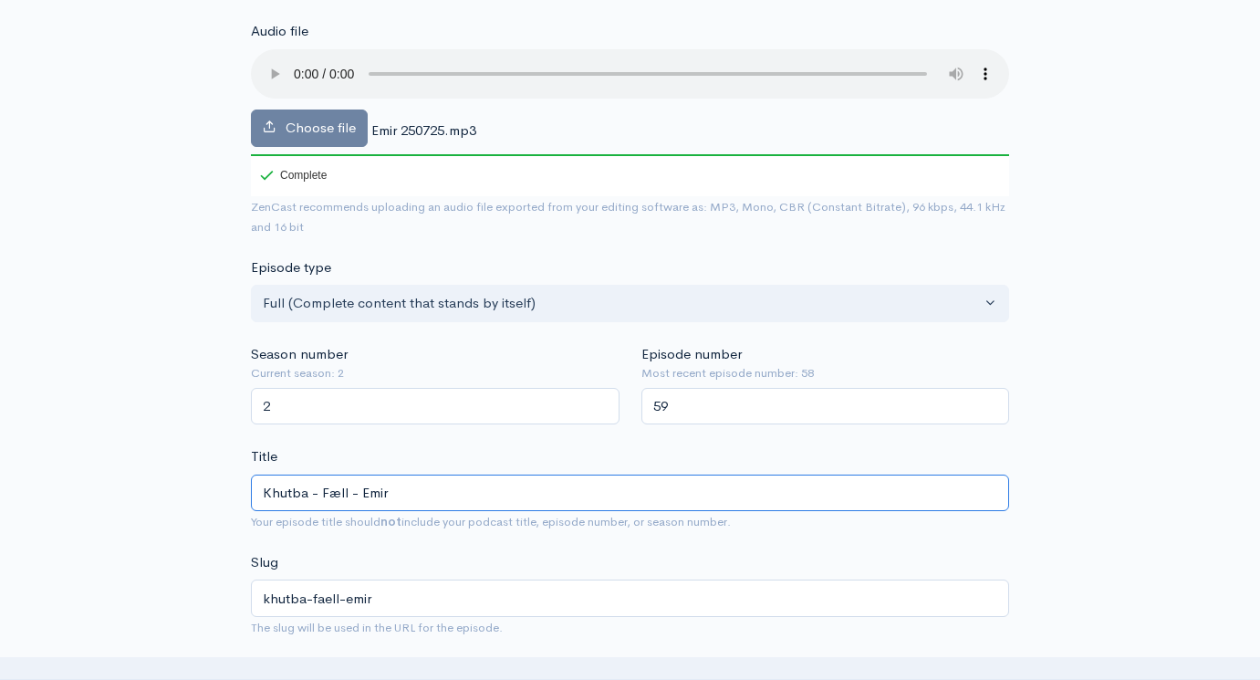
type input "Khutba - Fælle - Emir"
type input "khutba-faelle-emir"
type input "Khutba - Fælles - Emir"
type input "khutba-faelles-emir"
type input "Khutba - Fælless - Emir"
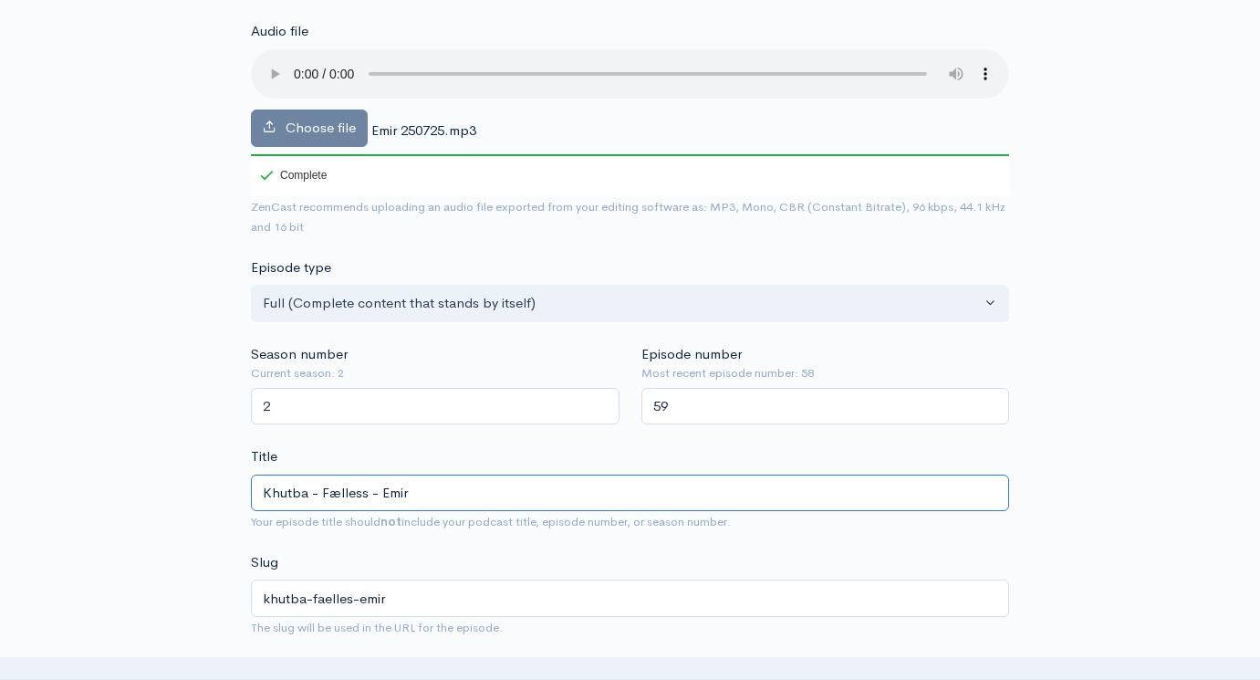
type input "khutba-faelless-emir"
type input "Khutba - Fællessk - Emir"
type input "khutba-faellessk-emir"
type input "Khutba - Fællesska - Emir"
type input "khutba-faellesska-emir"
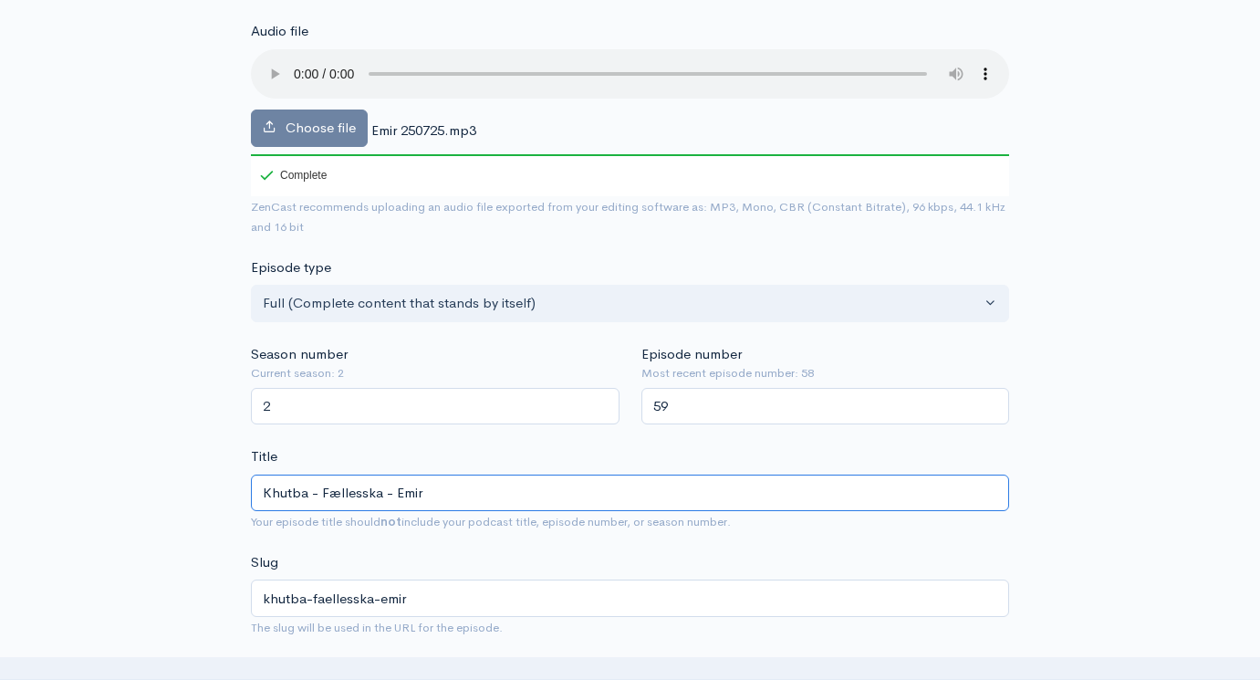
type input "Khutba - Fællesskae - Emir"
type input "khutba-faellesskae-emir"
type input "Khutba - Fællesska - Emir"
type input "khutba-faellesska-emir"
type input "Khutba - Fællesskabe - Emir"
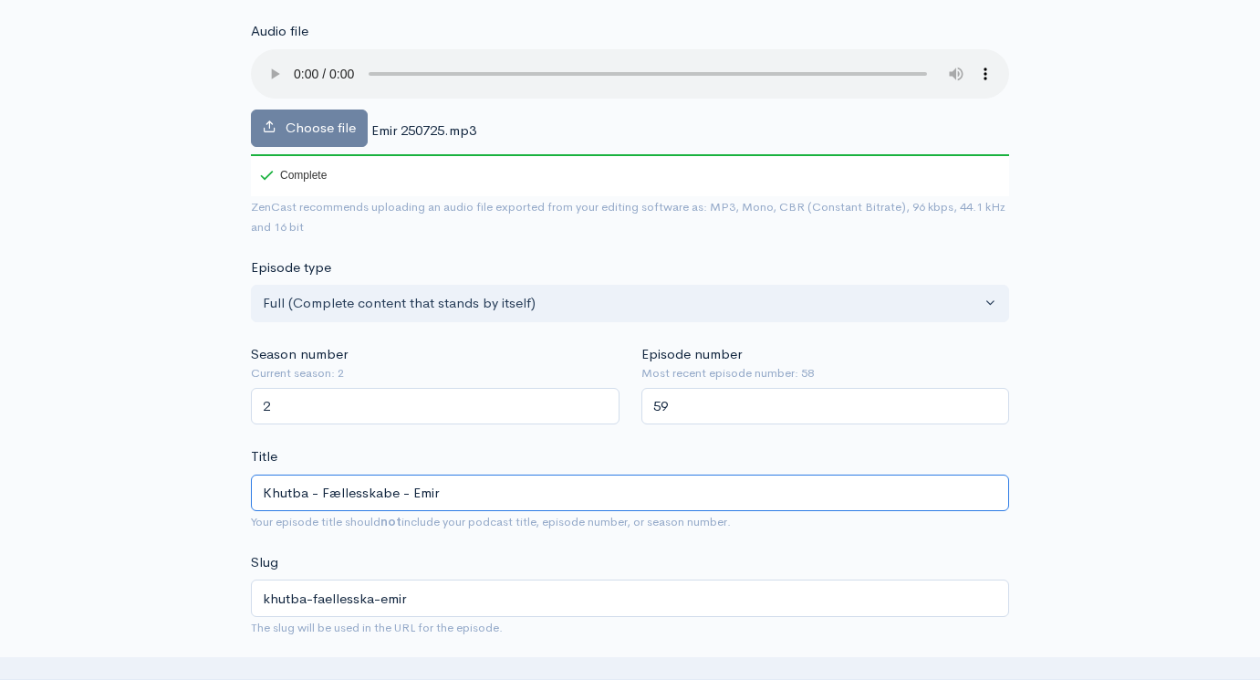
type input "khutba-faellesskabe-emir"
type input "Khutba - Fællesskabet - Emir"
type input "khutba-faellesskabet-emir"
type input "Khutba - Fællesskabet - Emir"
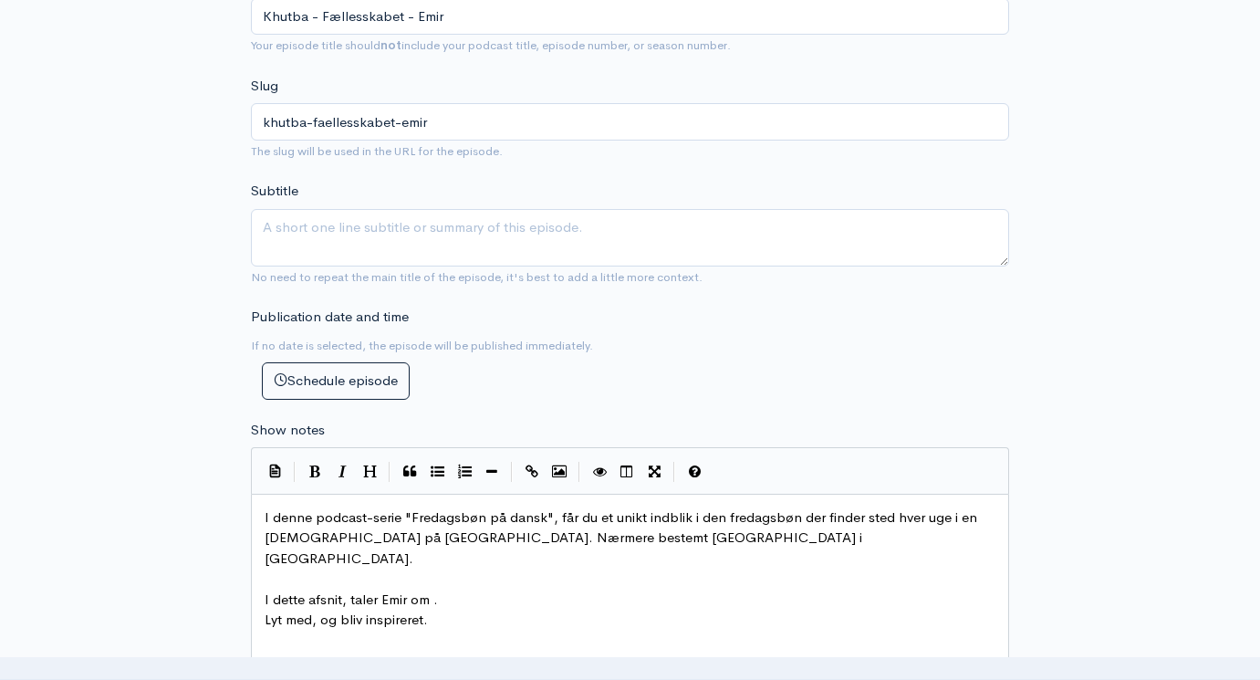
scroll to position [672, 0]
click at [431, 590] on span "I dette afsnit, taler Emir om ." at bounding box center [351, 598] width 173 height 17
type textarea "fl"
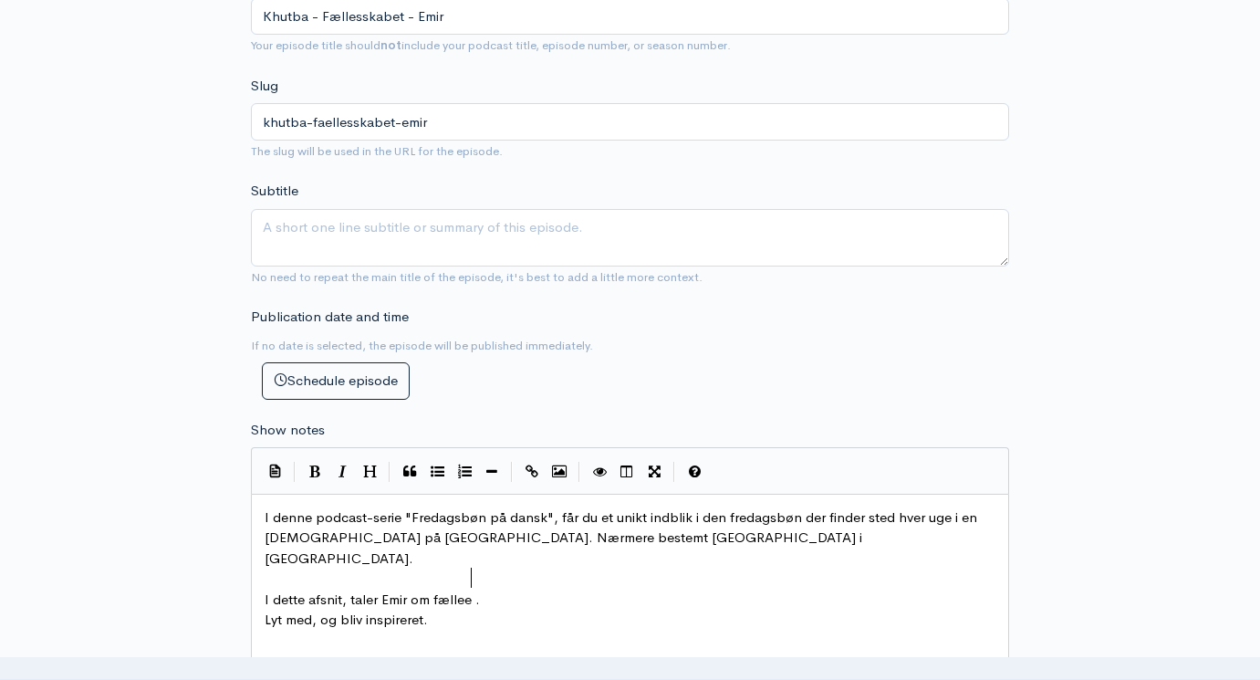
type textarea "ælleee"
type textarea "sskanet"
type textarea "bet i islam"
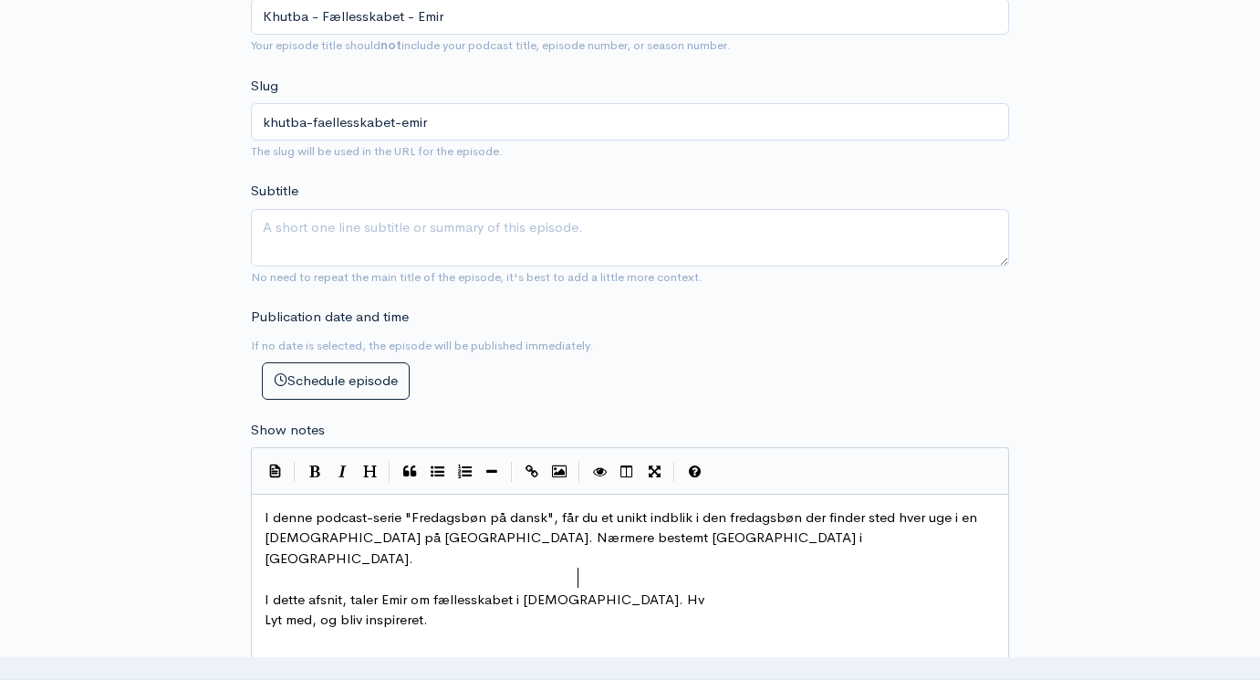
type textarea "Hvr"
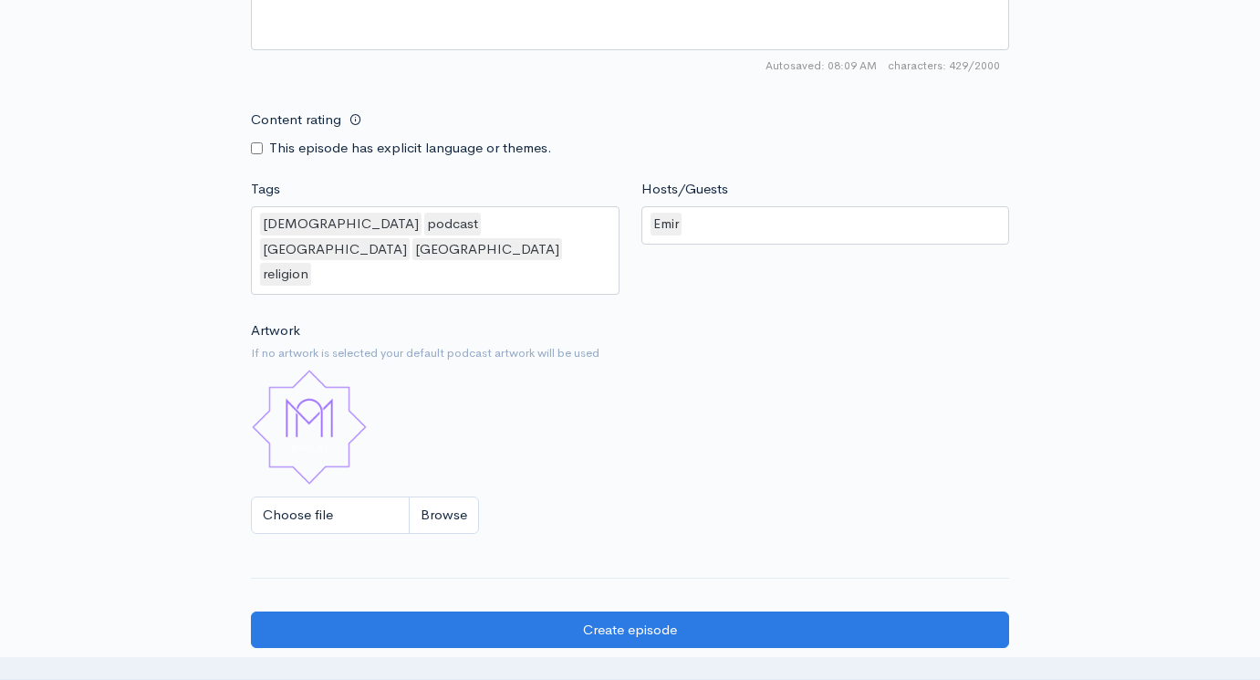
scroll to position [1410, 0]
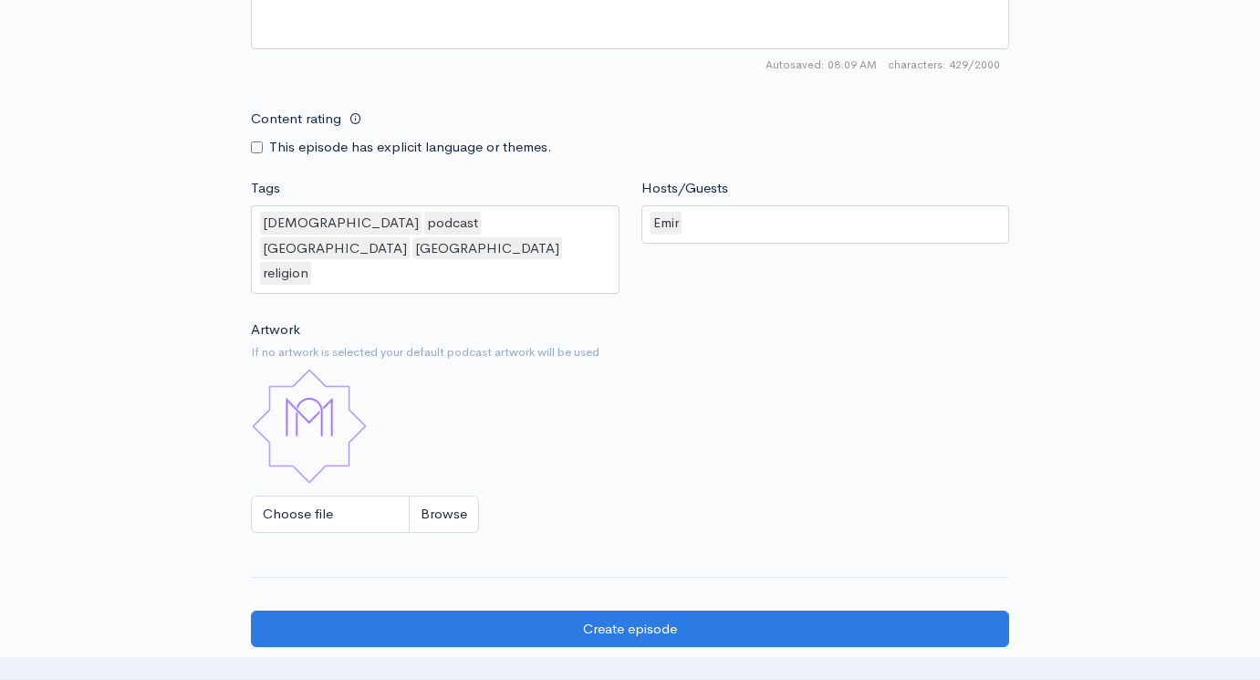
type textarea "or central en rolle at fællesskabet spiller i islam"
click at [570, 210] on div "islam podcast denmark danmark religion viomis covid-19 corona coronavirus docto…" at bounding box center [435, 252] width 369 height 94
click at [567, 205] on div "islam podcast denmark danmark religion" at bounding box center [435, 249] width 369 height 88
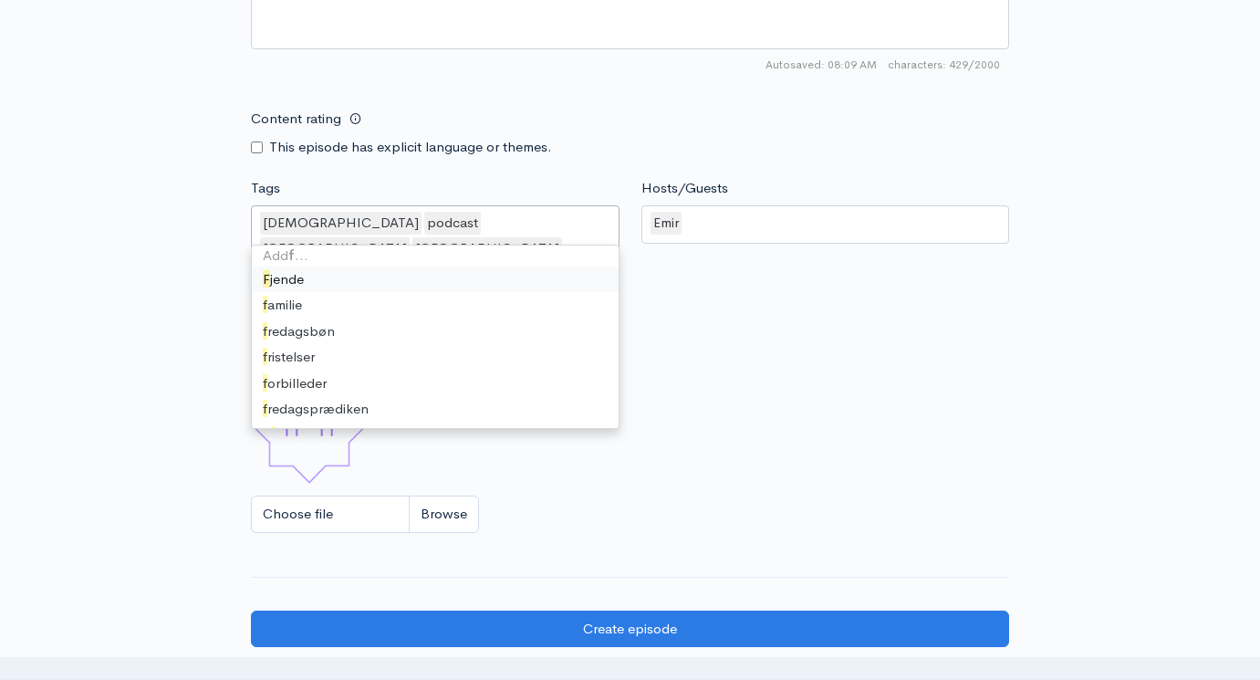
scroll to position [0, 0]
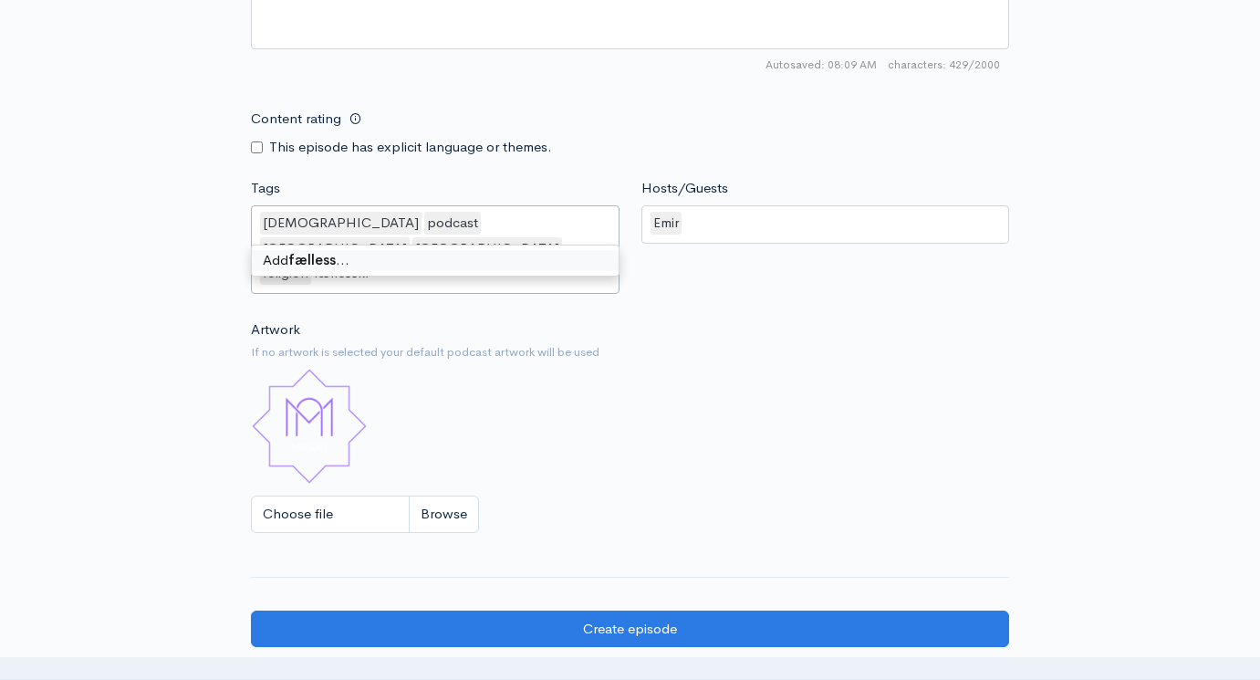
type input "fællesskab"
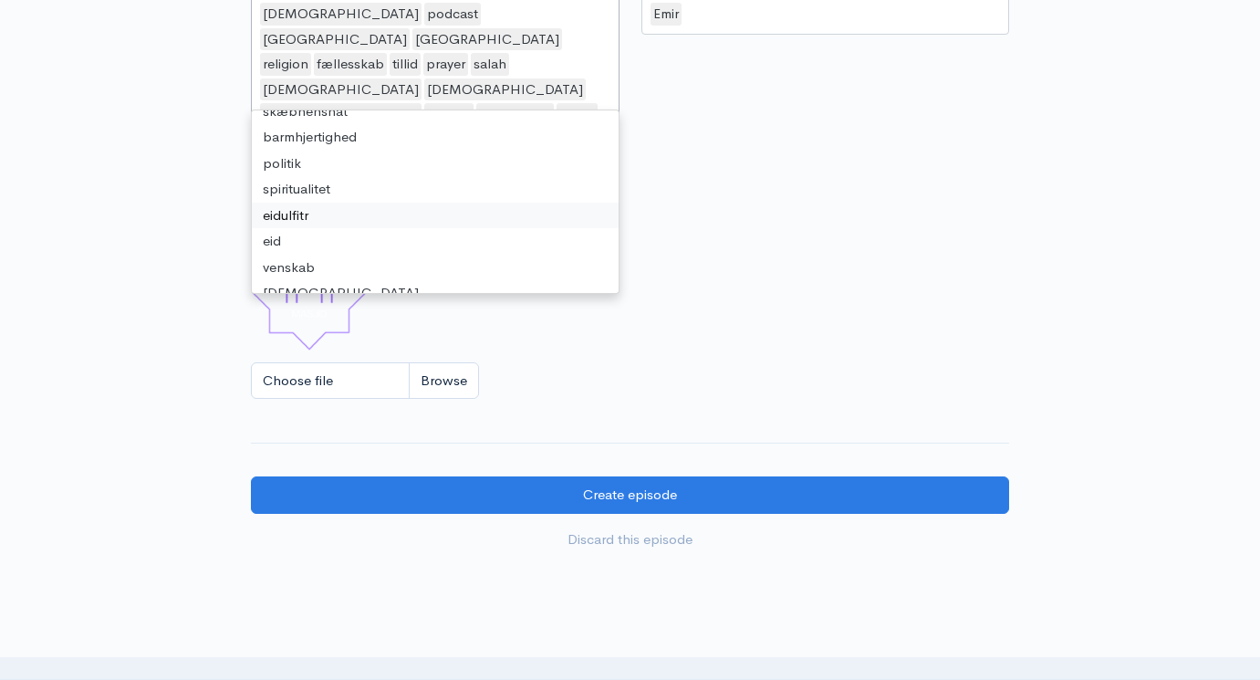
scroll to position [624, 0]
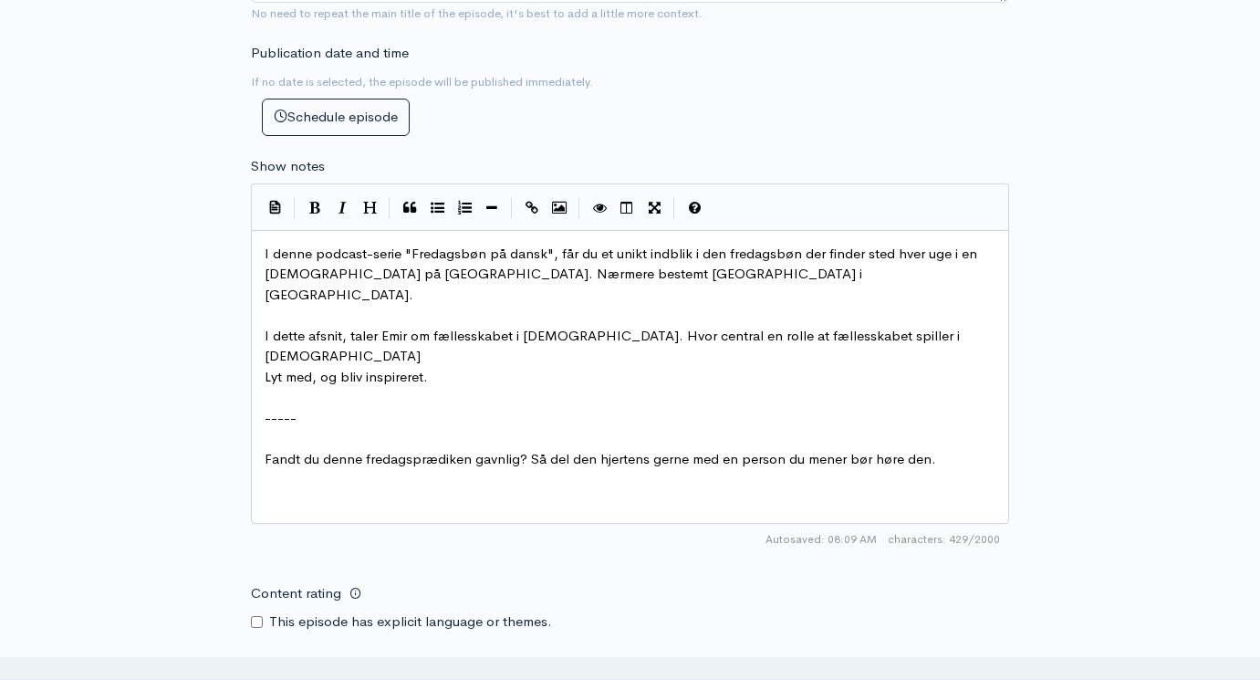
scroll to position [931, 0]
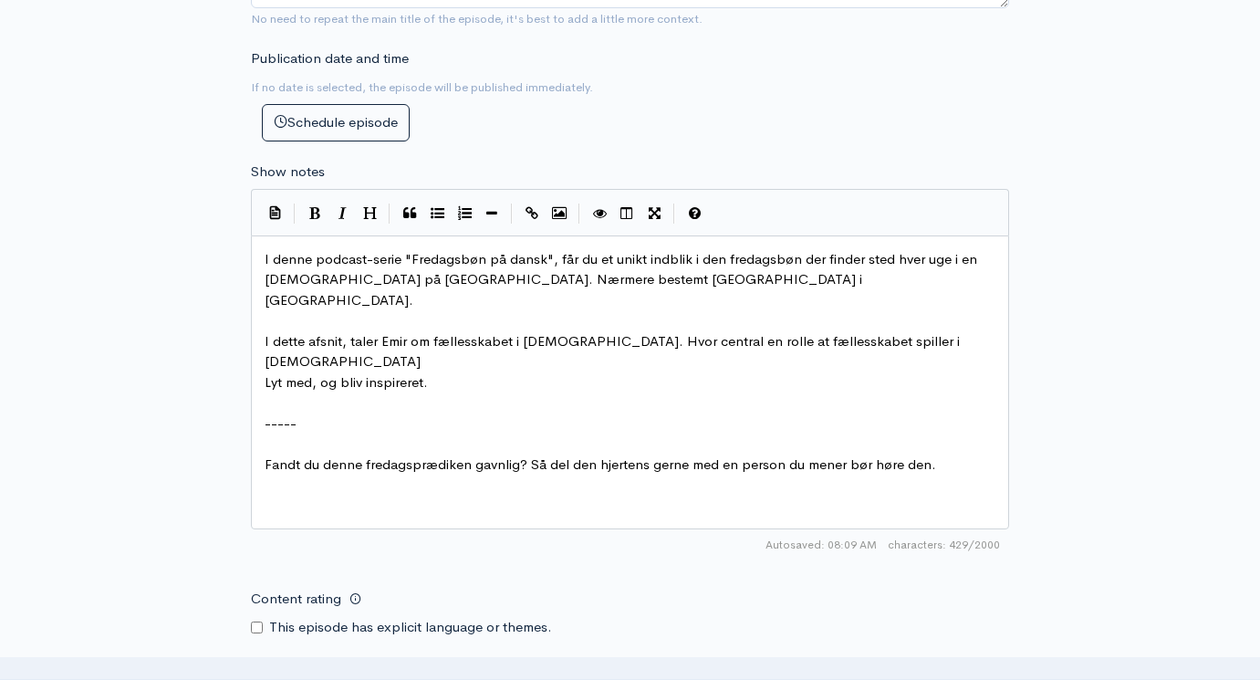
click at [885, 331] on pre "I dette afsnit, taler Emir om fællesskabet i islam. Hvor central en rolle at fæ…" at bounding box center [630, 351] width 738 height 41
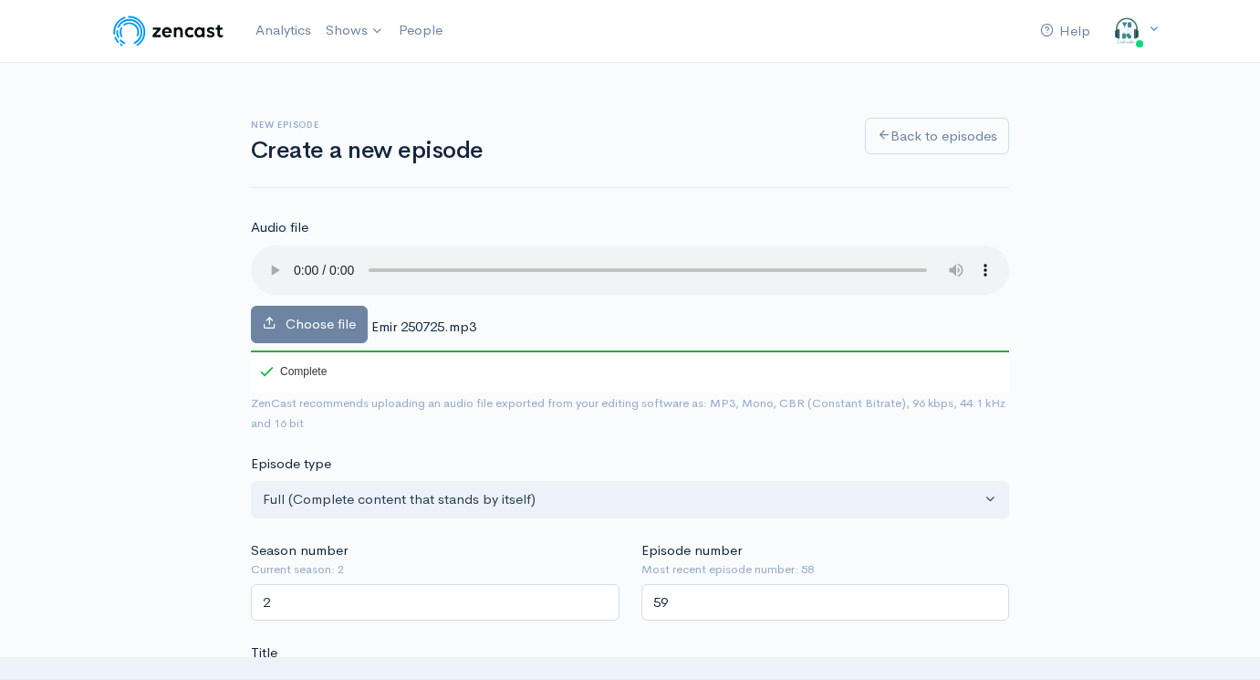
scroll to position [0, 0]
type textarea "."
click at [272, 257] on audio at bounding box center [630, 269] width 758 height 49
click at [326, 264] on audio at bounding box center [630, 269] width 758 height 49
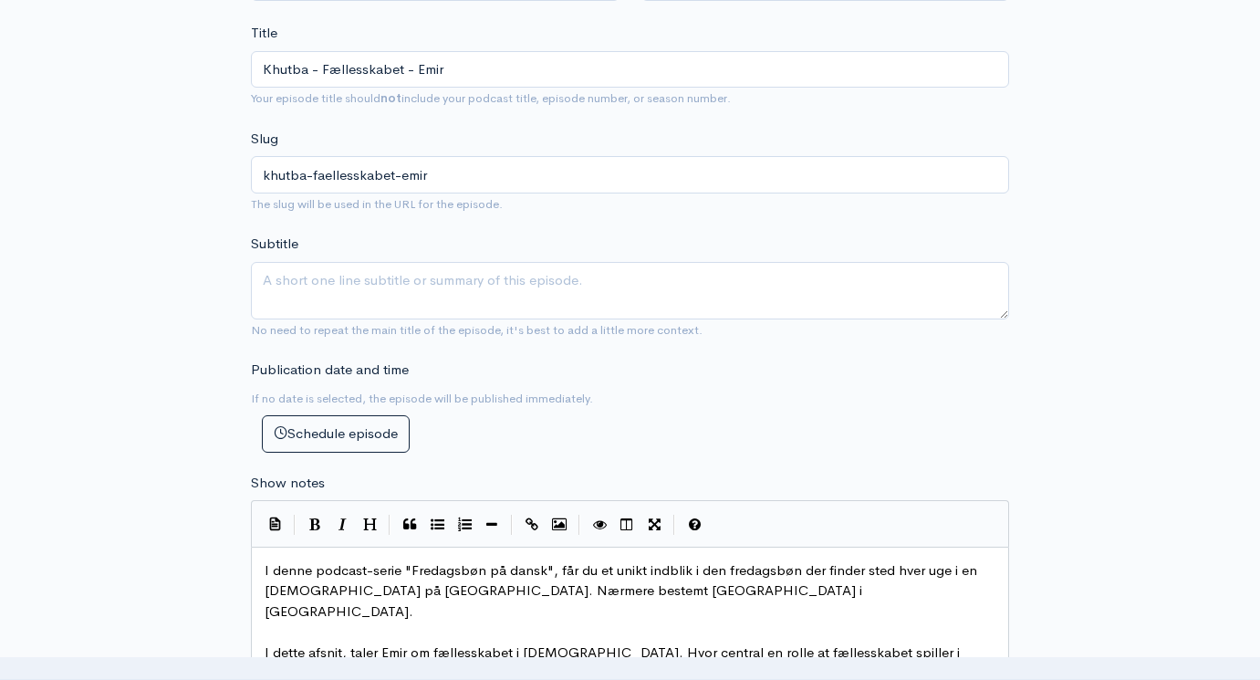
scroll to position [590, 0]
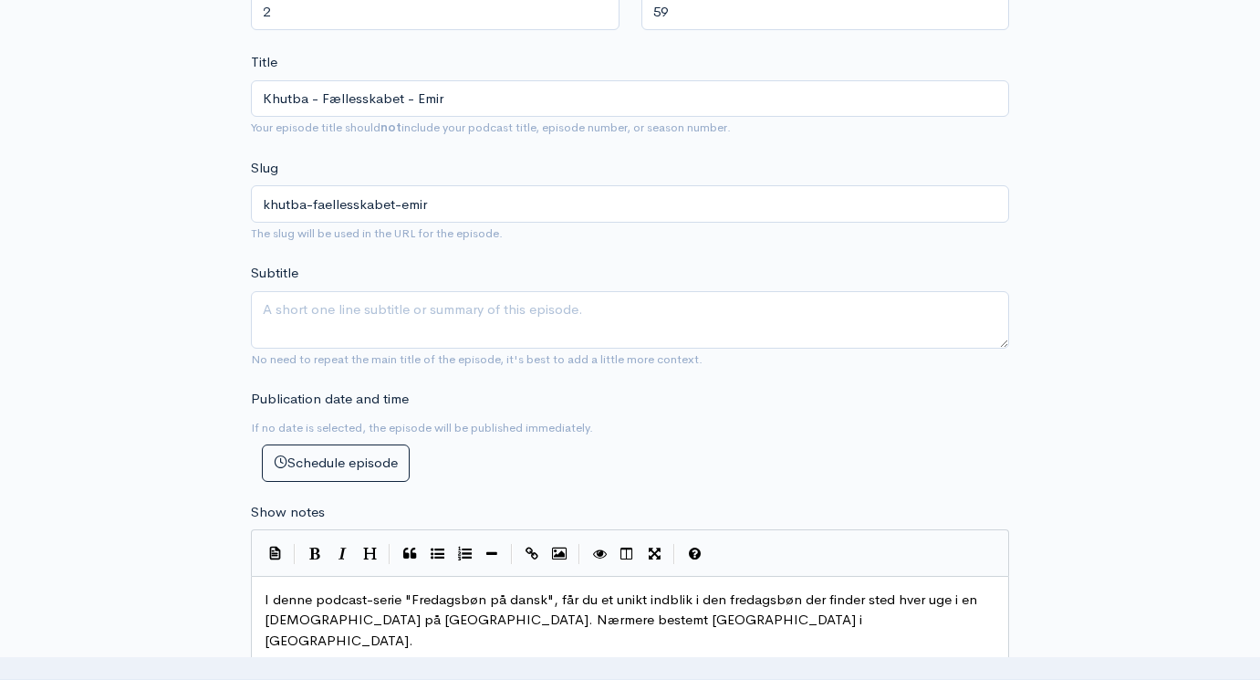
type textarea "I dette afsnit, taler Emir om fællesskabet i islam. Hvor central en rolle at fæ…"
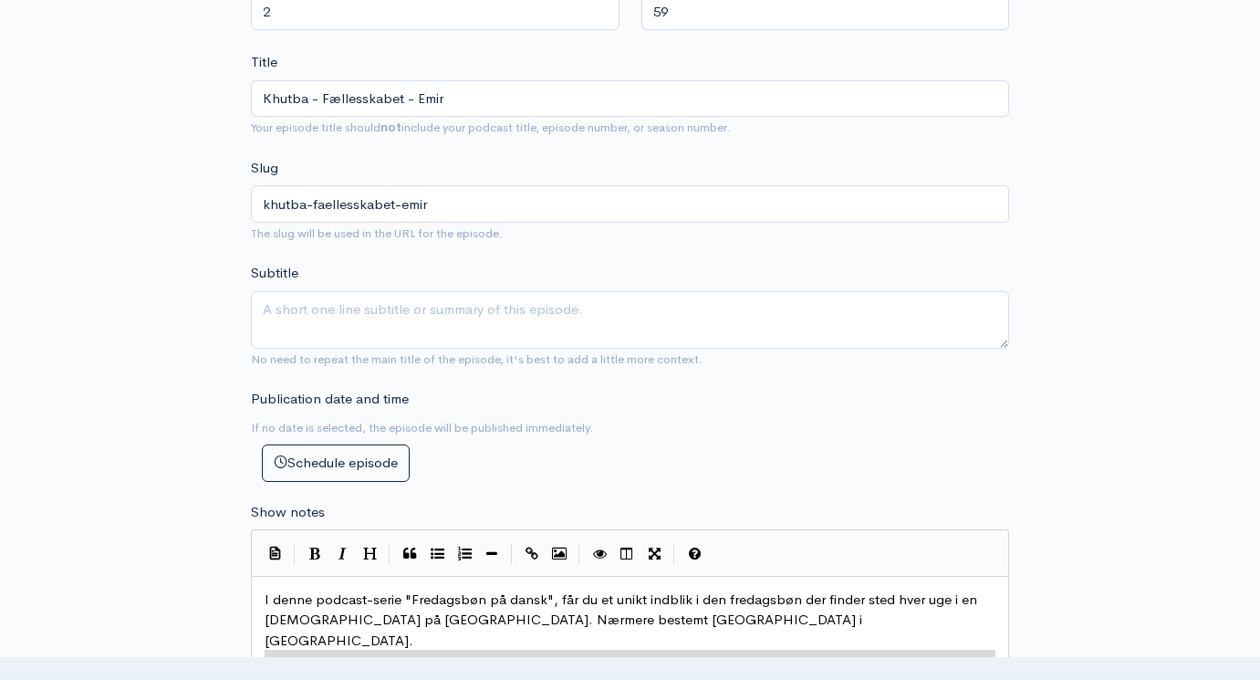
drag, startPoint x: 457, startPoint y: 652, endPoint x: 217, endPoint y: 626, distance: 241.4
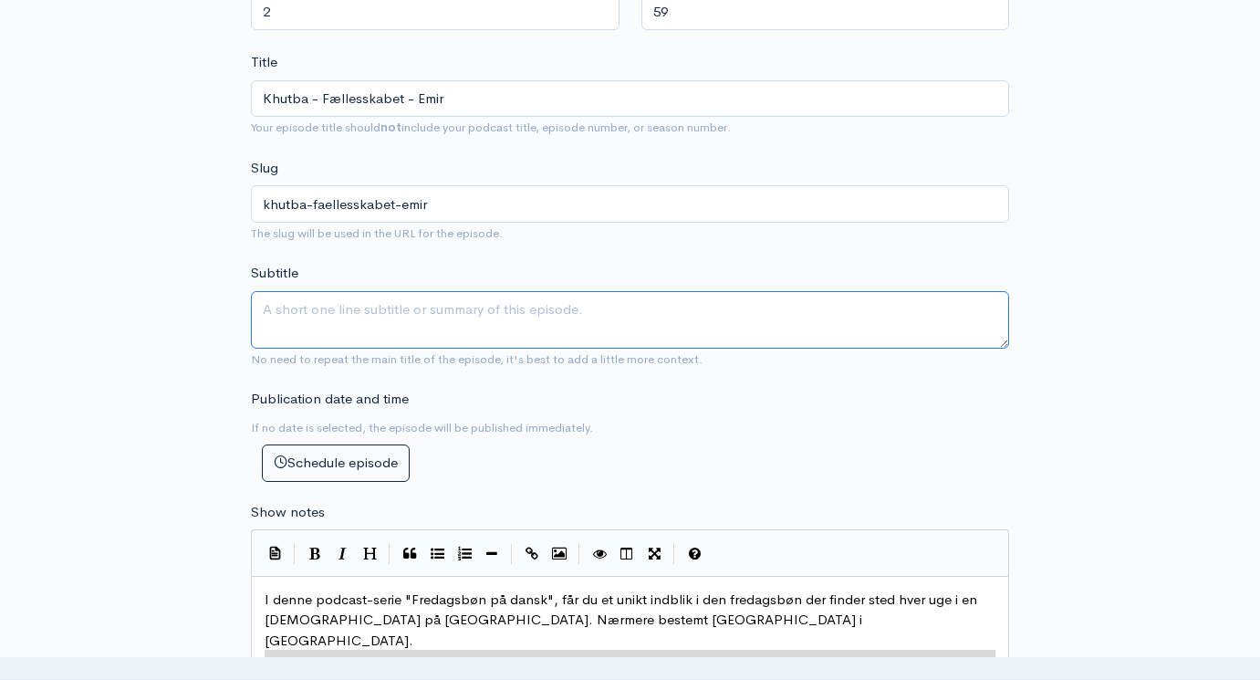
click at [669, 291] on textarea "Subtitle" at bounding box center [630, 319] width 758 height 57
click at [669, 292] on textarea "Subtitle" at bounding box center [630, 319] width 758 height 57
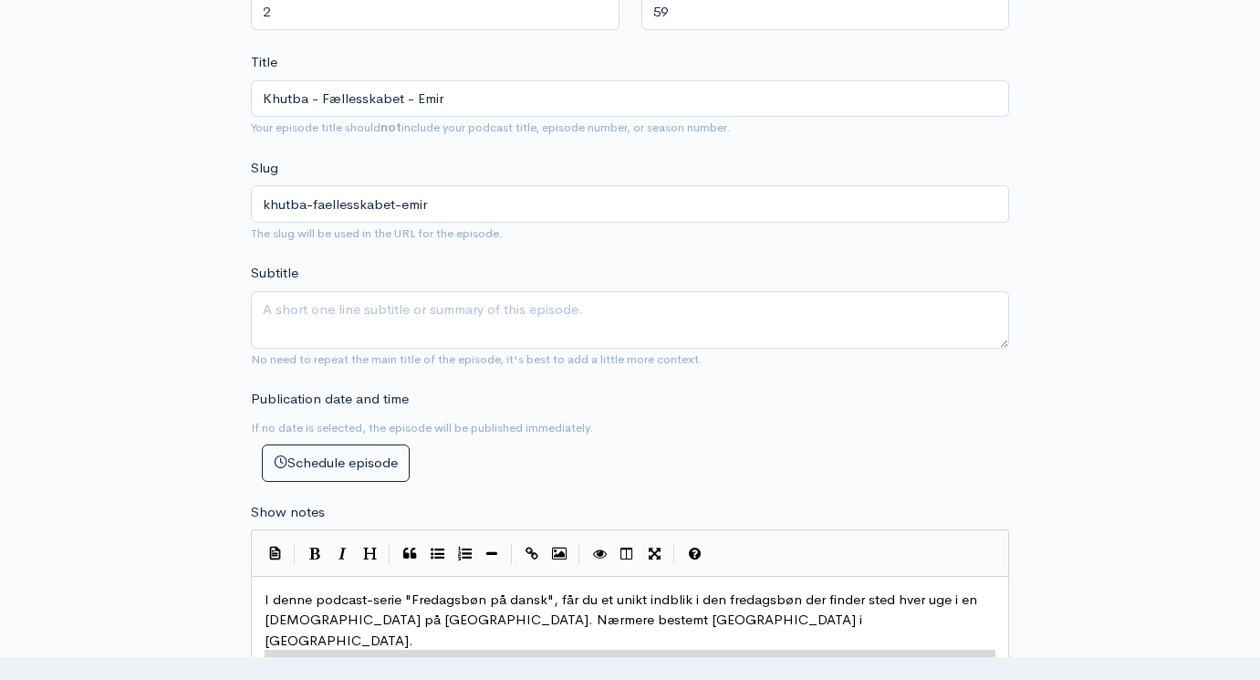
scroll to position [9, 163]
type textarea "I dette afsnit, taler Emir om fællesskabet i islam. Hvor central en rolle at fæ…"
drag, startPoint x: 451, startPoint y: 643, endPoint x: 237, endPoint y: 627, distance: 214.1
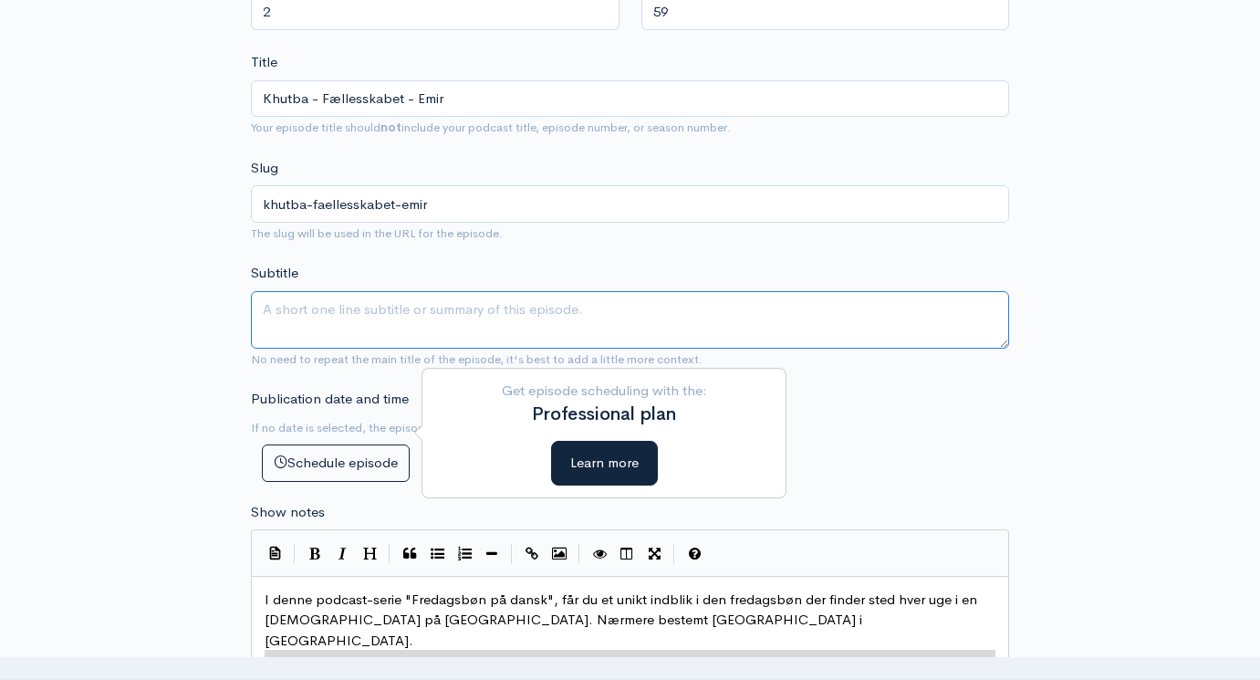
click at [337, 308] on textarea "Subtitle" at bounding box center [630, 319] width 758 height 57
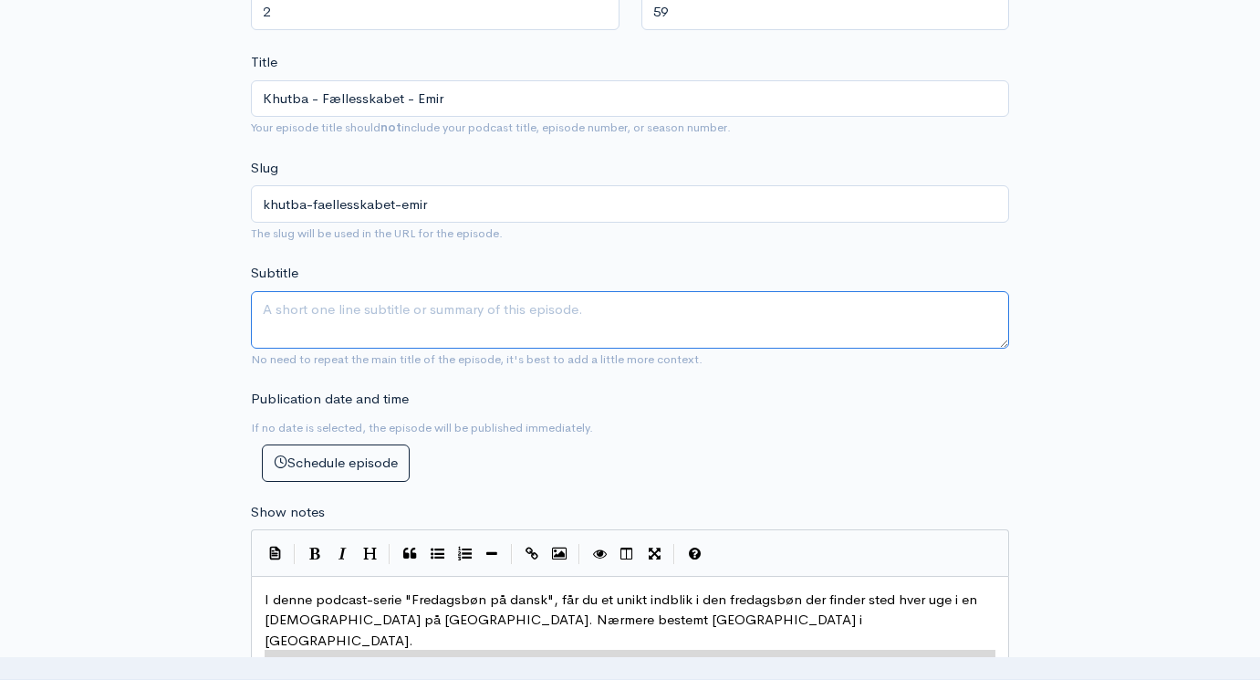
paste textarea "I dette afsnit, taler Emir om fællesskabet i islam. Hvor central en rolle at fæ…"
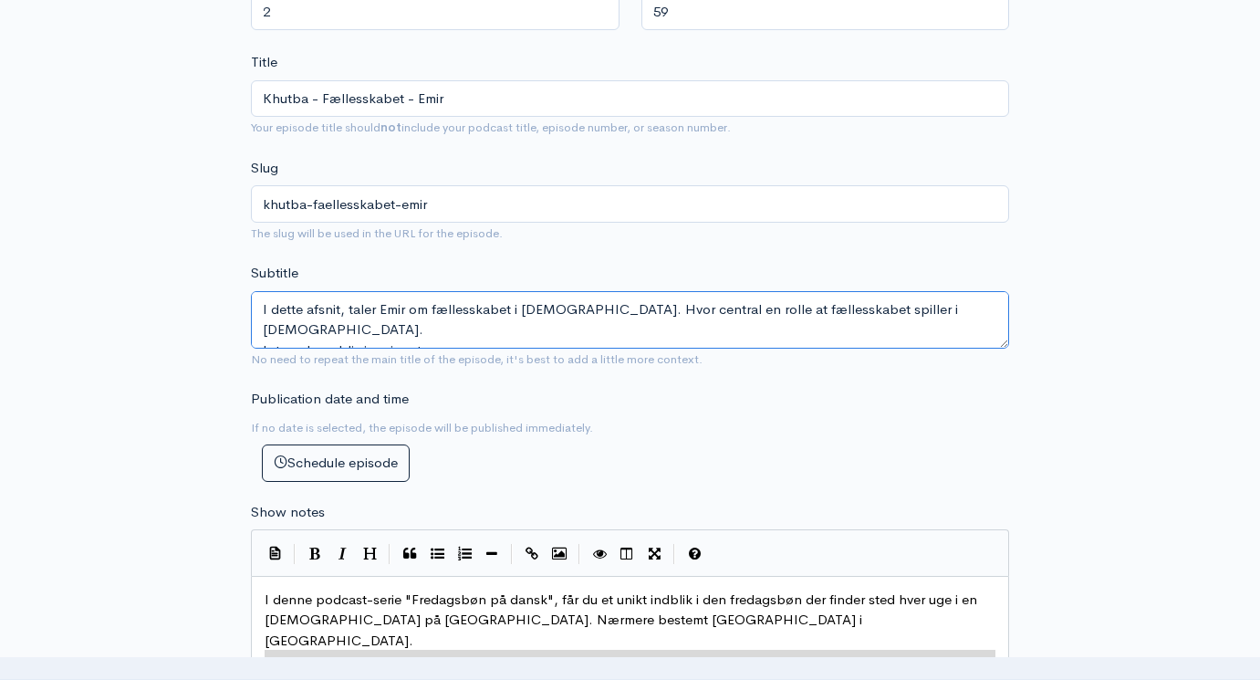
type textarea "I dette afsnit, taler Emir om fællesskabet i islam. Hvor central en rolle at fæ…"
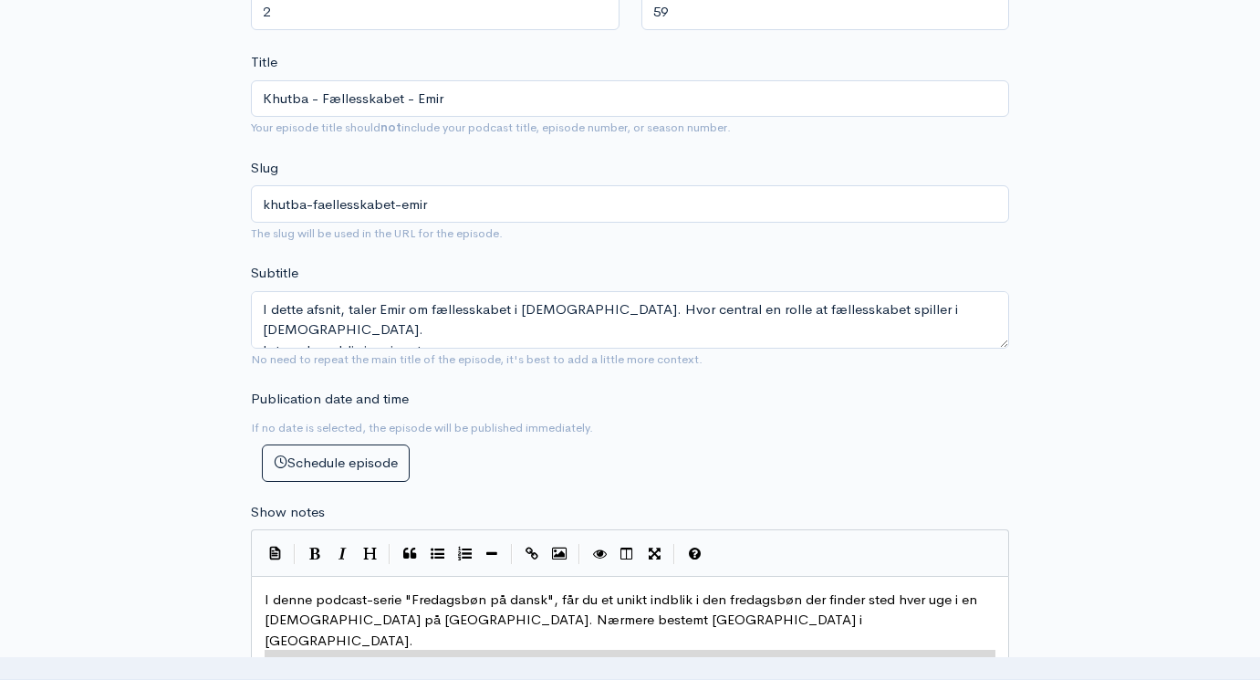
click at [132, 360] on div "New episode Create a new episode Back to episodes Audio file Choose file Emir 2…" at bounding box center [630, 541] width 1040 height 2137
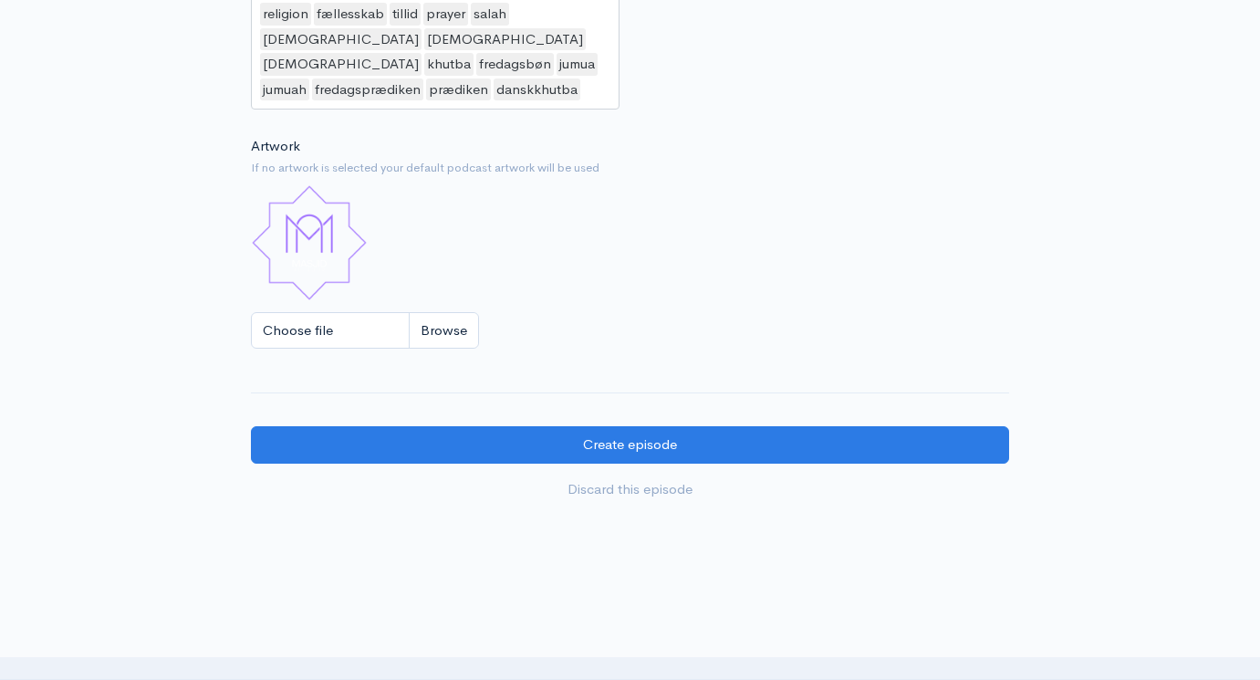
click at [448, 312] on input "Choose file" at bounding box center [365, 330] width 228 height 37
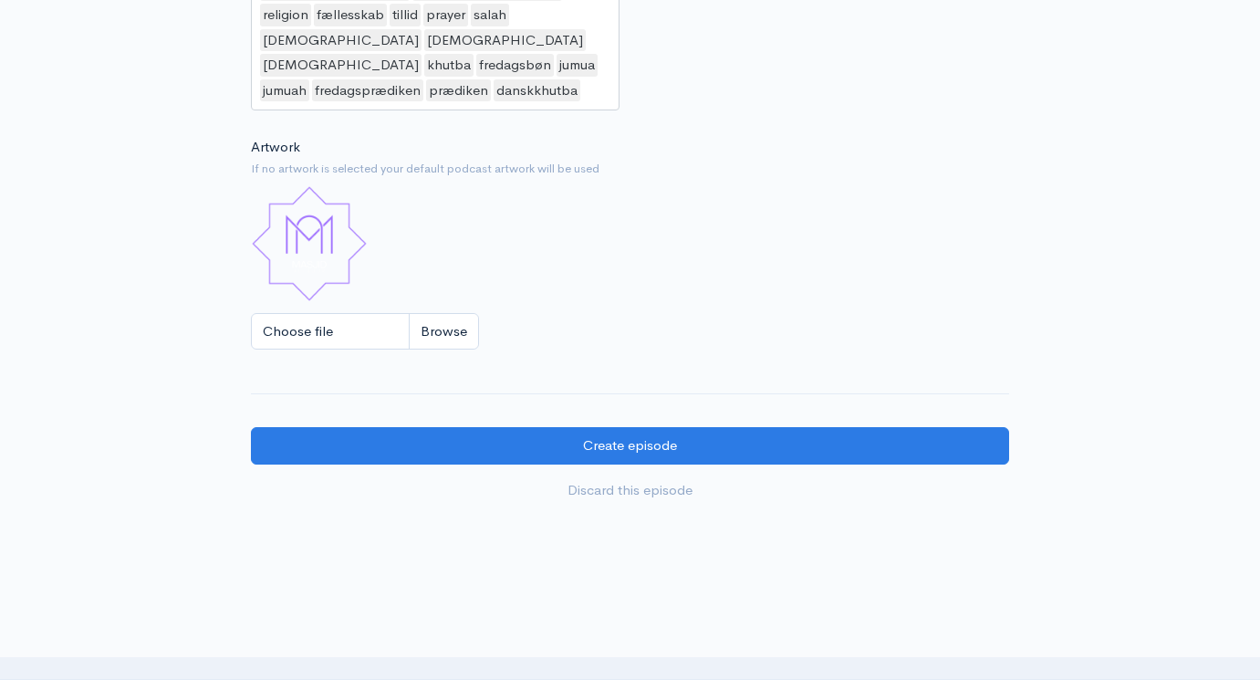
type input "C:\fakepath\Fredagsbøn på dansk skabelon.jpg"
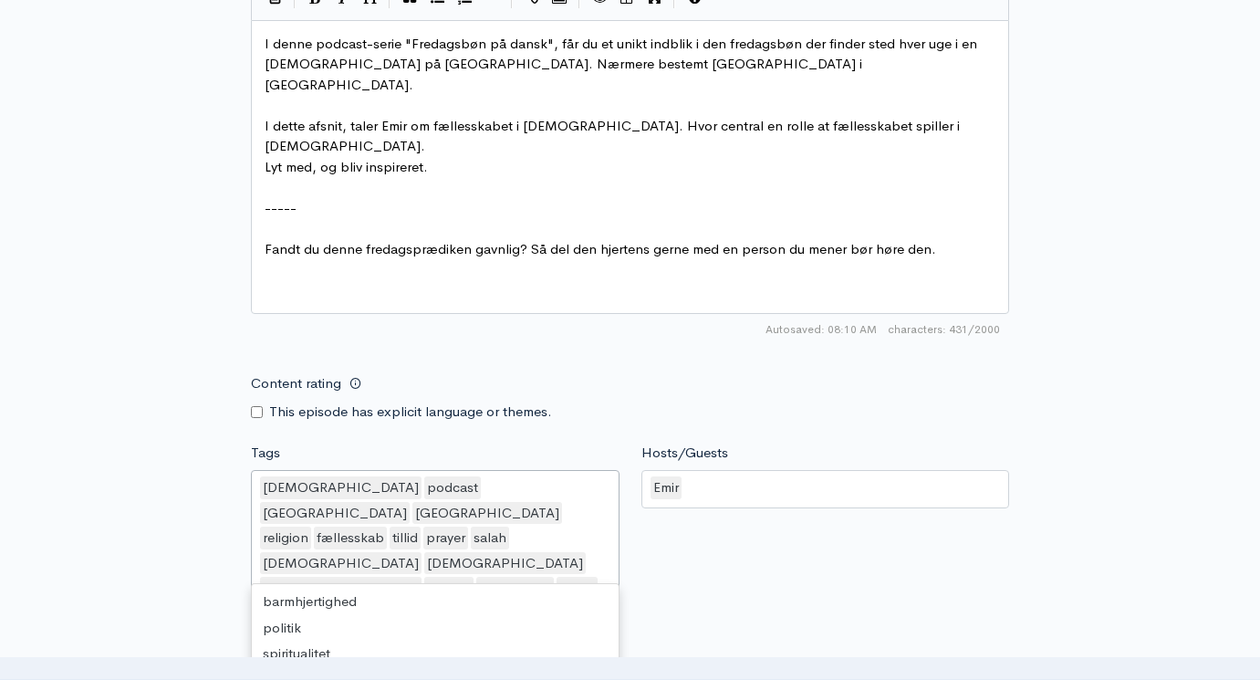
scroll to position [5, 0]
click at [508, 532] on div "islam podcast denmark danmark religion fællesskab tillid prayer salah muhammad …" at bounding box center [435, 551] width 369 height 163
type input "takn"
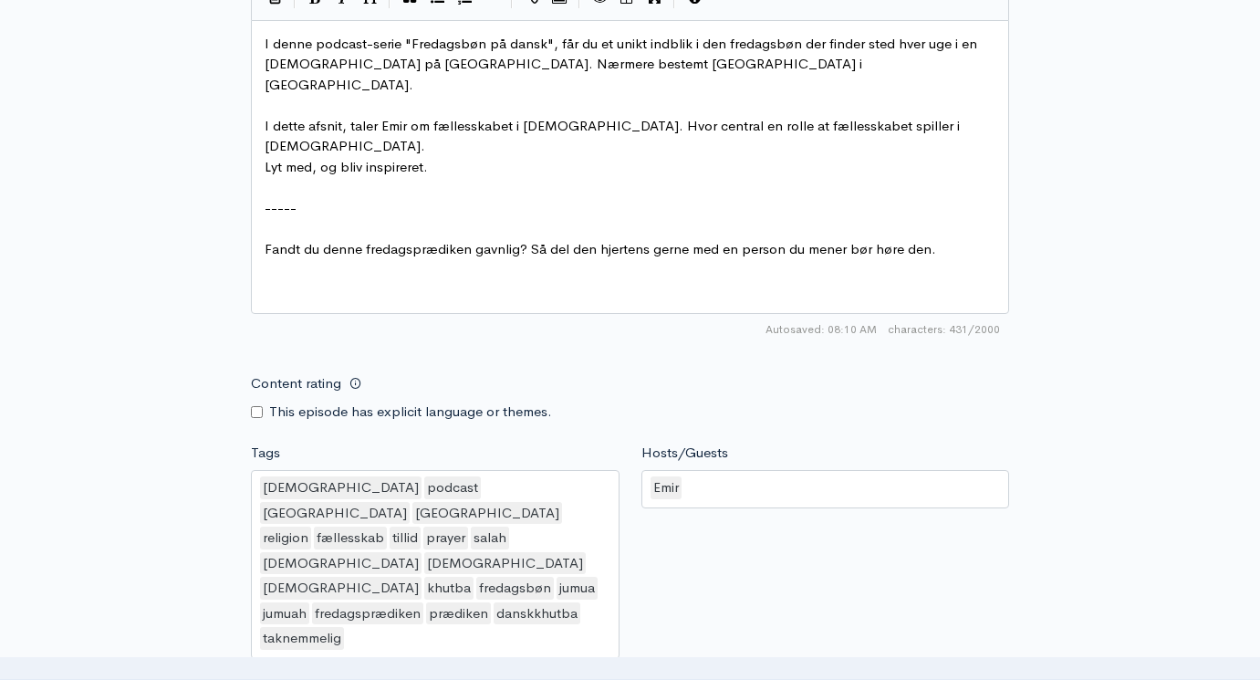
click at [691, 562] on form "Audio file Choose file Emir 250725.mp3 100 Complete ZenCast recommends uploadin…" at bounding box center [630, 84] width 758 height 2027
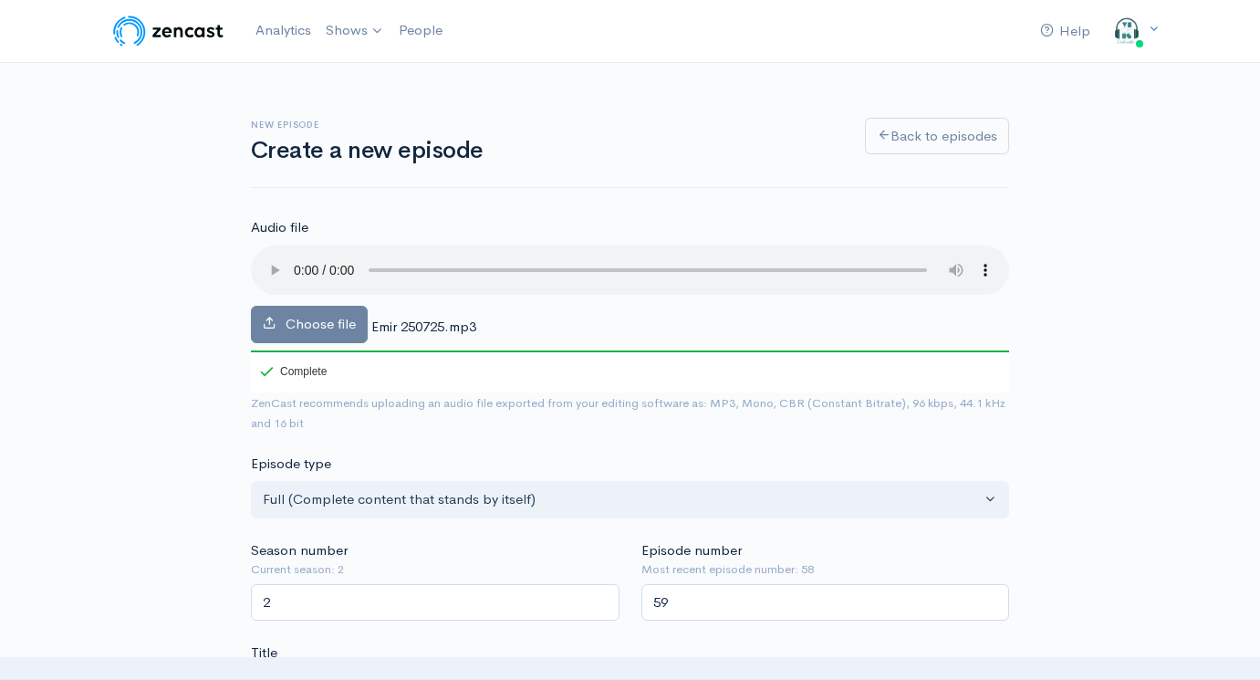
click at [324, 260] on audio at bounding box center [630, 269] width 758 height 49
click at [326, 260] on audio at bounding box center [630, 269] width 758 height 49
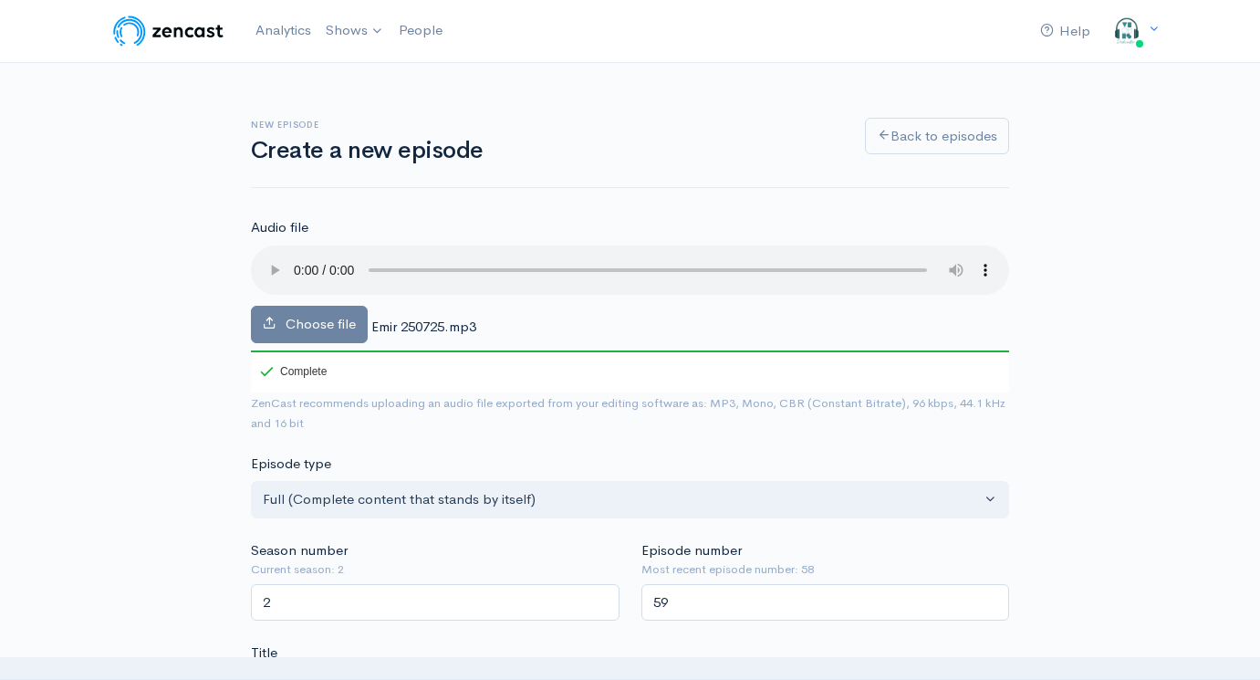
click at [322, 255] on audio at bounding box center [630, 269] width 758 height 49
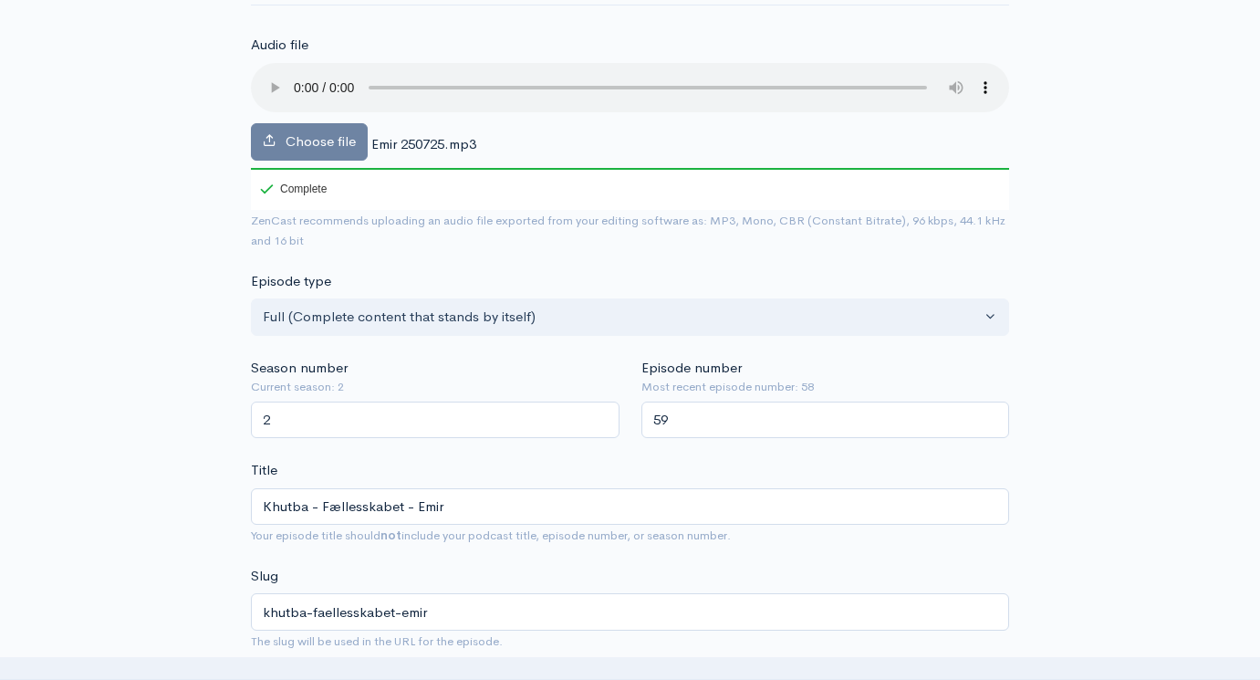
scroll to position [183, 0]
click at [326, 72] on audio at bounding box center [630, 86] width 758 height 49
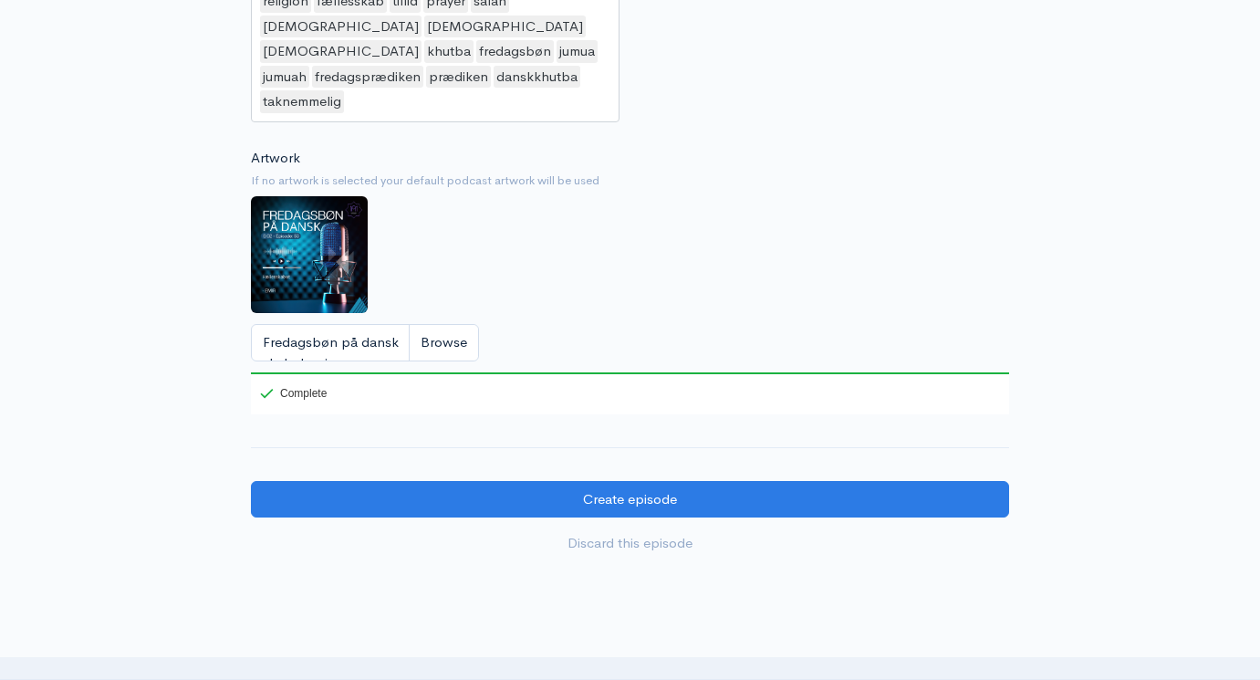
scroll to position [1698, 0]
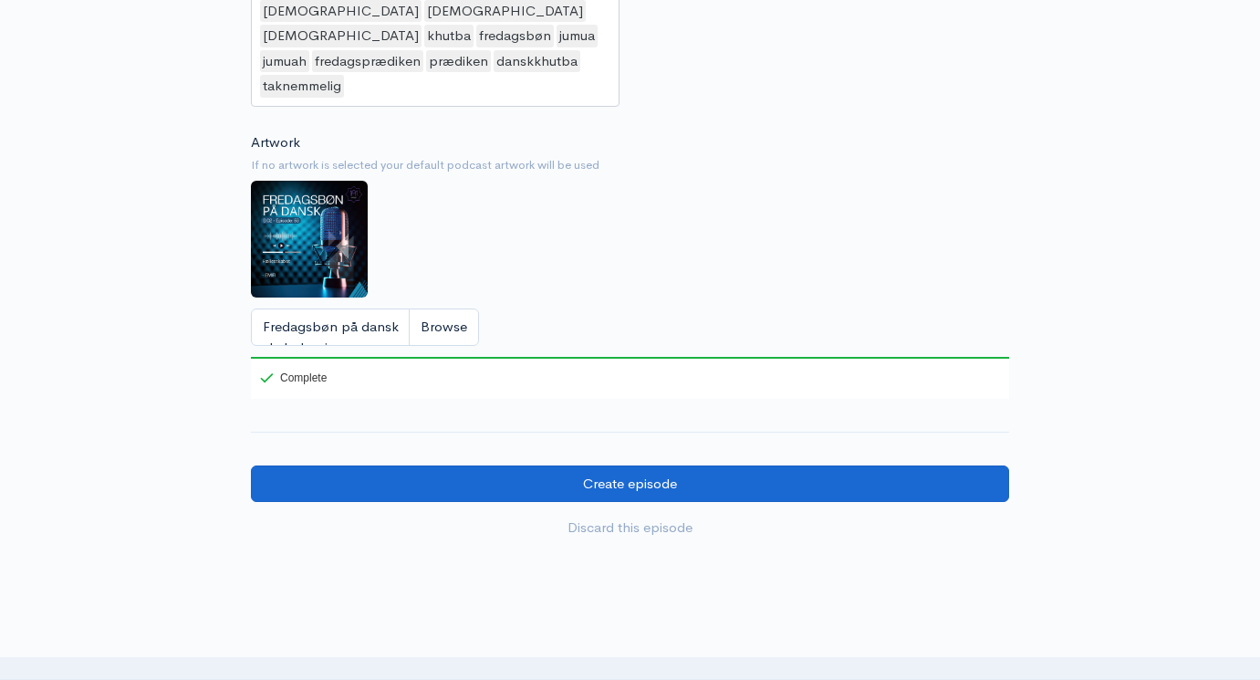
click at [568, 465] on input "Create episode" at bounding box center [630, 483] width 758 height 37
